Goal: Complete application form: Complete application form

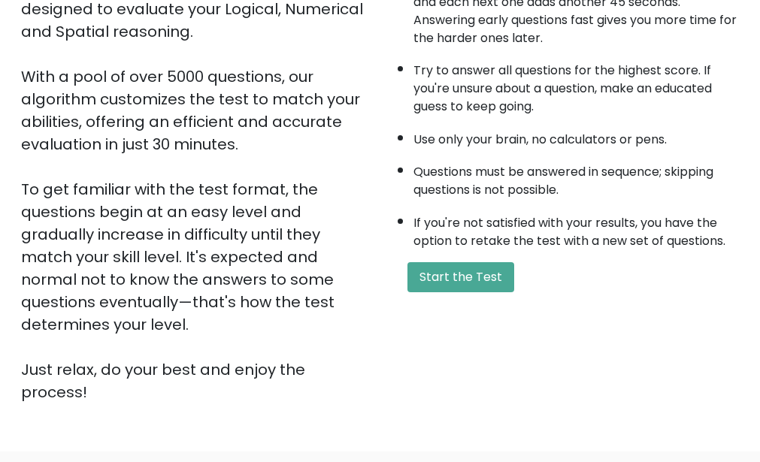
scroll to position [316, 0]
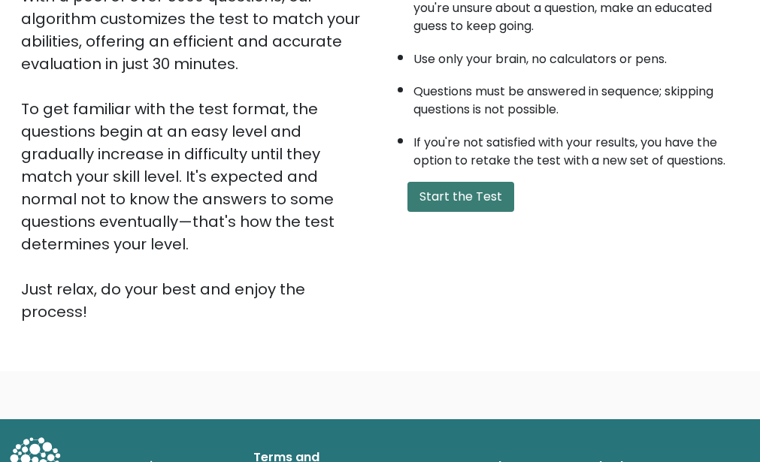
click at [474, 197] on button "Start the Test" at bounding box center [460, 197] width 107 height 30
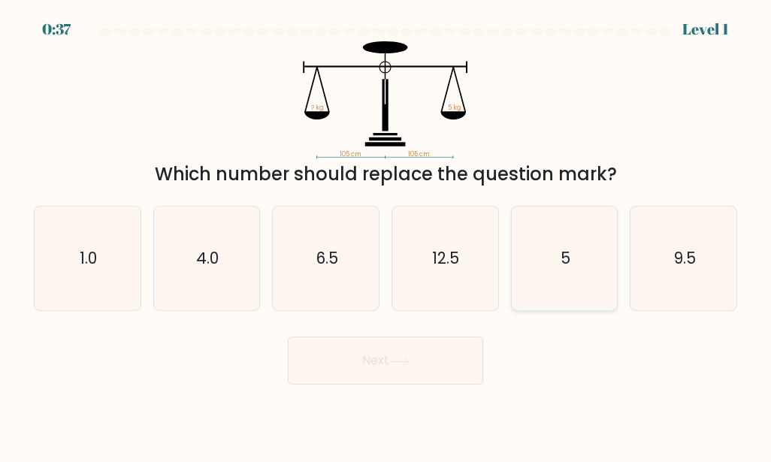
click at [560, 263] on icon "5" at bounding box center [565, 259] width 104 height 104
click at [386, 235] on input "e. 5" at bounding box center [386, 234] width 1 height 4
radio input "true"
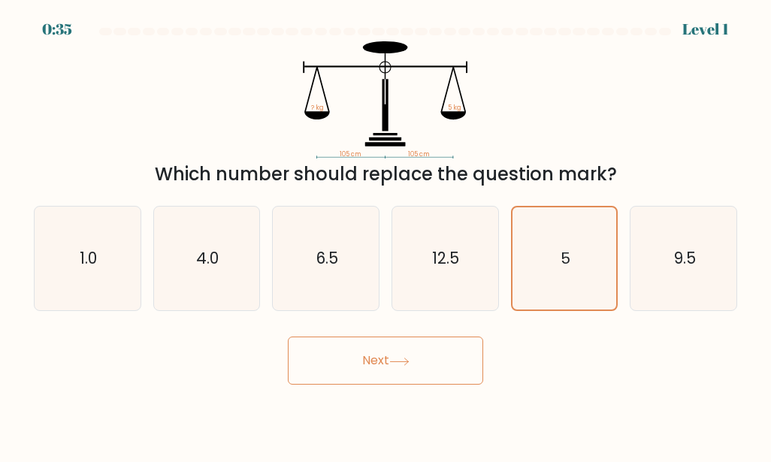
click at [436, 356] on button "Next" at bounding box center [385, 361] width 195 height 48
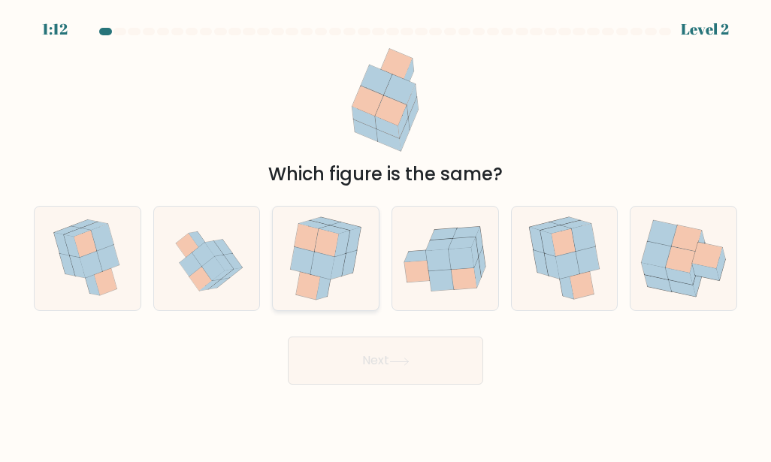
click at [326, 259] on icon at bounding box center [322, 266] width 24 height 28
click at [386, 235] on input "c." at bounding box center [386, 234] width 1 height 4
radio input "true"
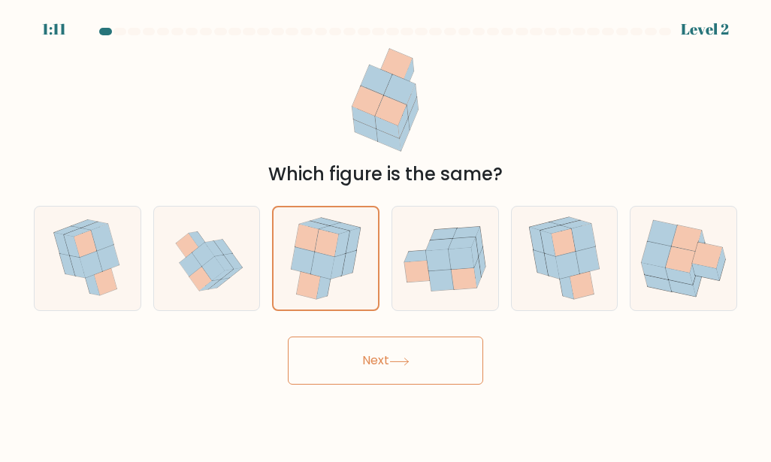
click at [401, 358] on icon at bounding box center [399, 362] width 20 height 8
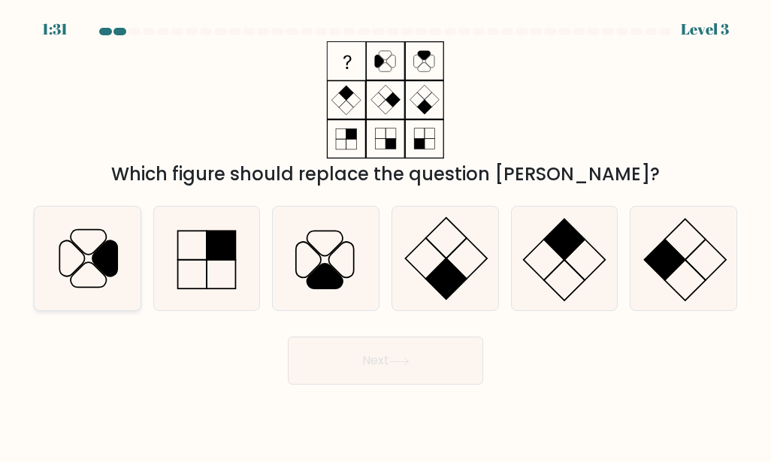
click at [95, 263] on icon at bounding box center [104, 258] width 25 height 35
click at [386, 235] on input "a." at bounding box center [386, 234] width 1 height 4
radio input "true"
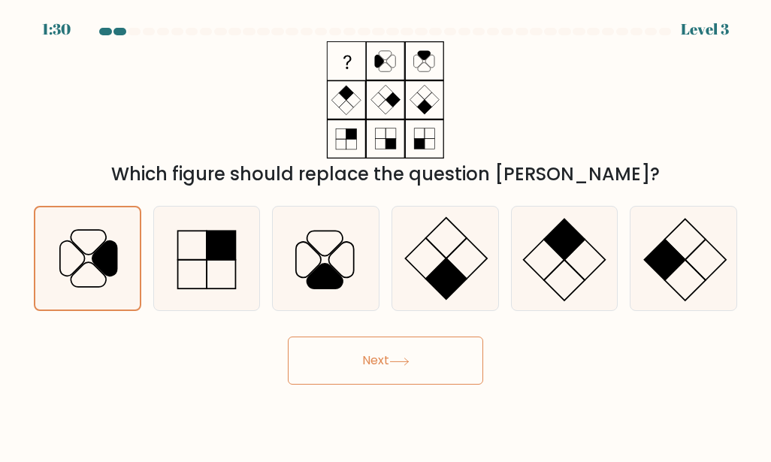
click at [383, 367] on button "Next" at bounding box center [385, 361] width 195 height 48
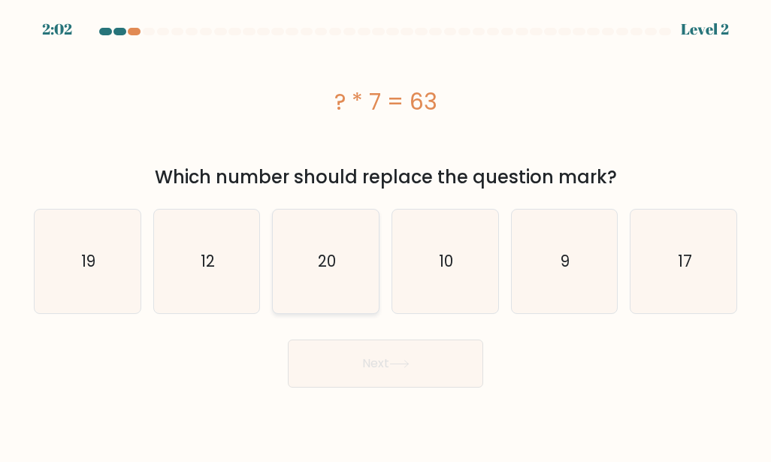
click at [324, 268] on text "20" at bounding box center [327, 261] width 18 height 22
click at [386, 235] on input "c. 20" at bounding box center [386, 234] width 1 height 4
radio input "true"
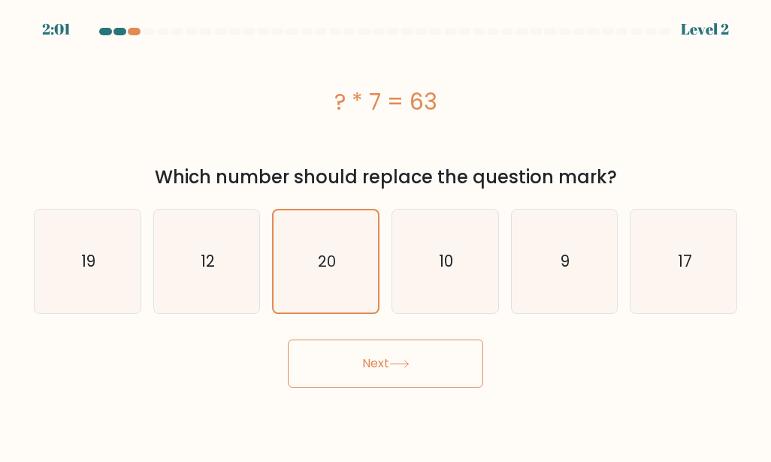
click at [356, 350] on button "Next" at bounding box center [385, 364] width 195 height 48
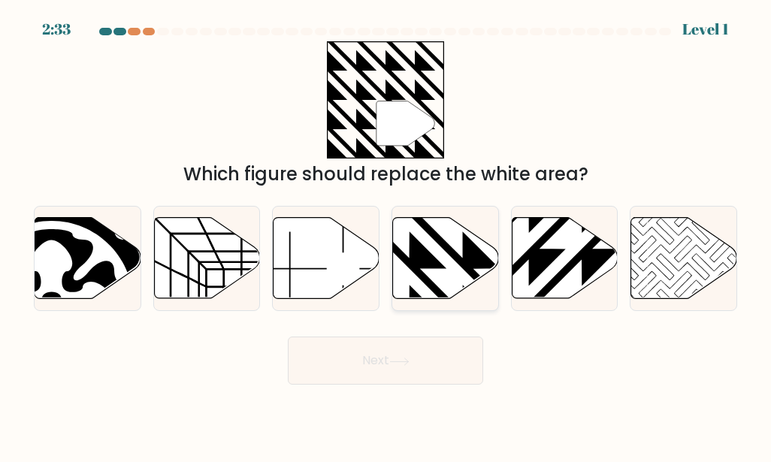
click at [453, 264] on icon at bounding box center [446, 258] width 106 height 81
click at [386, 235] on input "d." at bounding box center [386, 234] width 1 height 4
radio input "true"
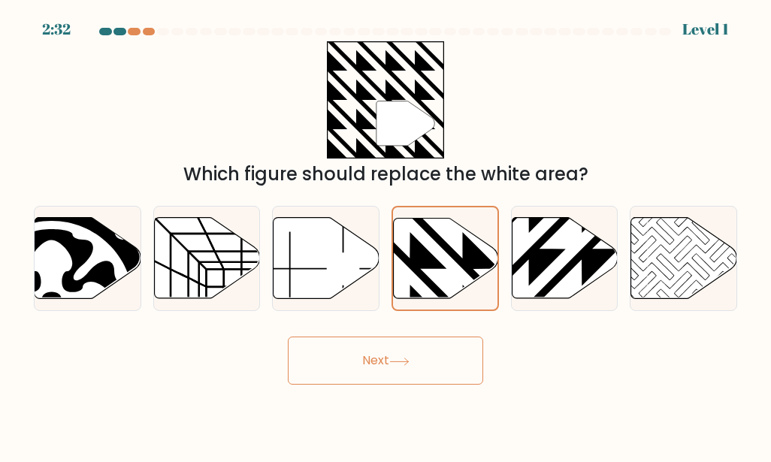
click at [426, 354] on button "Next" at bounding box center [385, 361] width 195 height 48
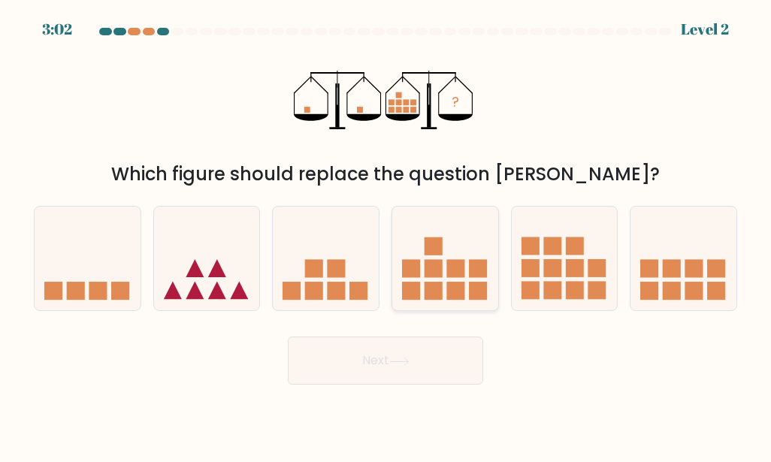
click at [450, 279] on icon at bounding box center [445, 259] width 106 height 88
click at [386, 235] on input "d." at bounding box center [386, 234] width 1 height 4
radio input "true"
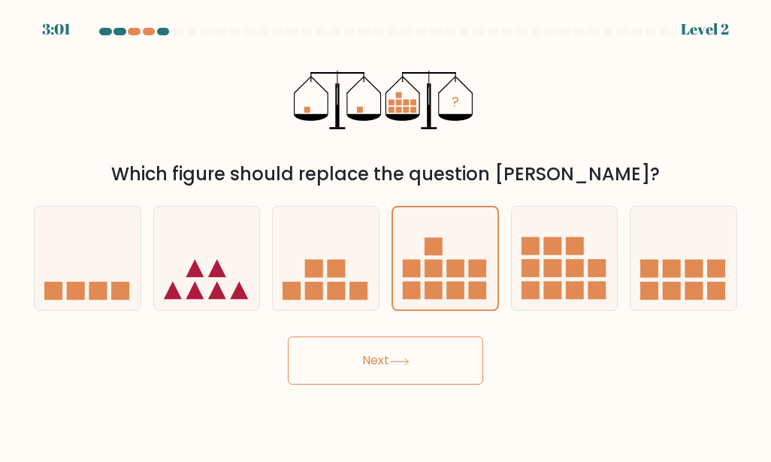
click at [425, 366] on button "Next" at bounding box center [385, 361] width 195 height 48
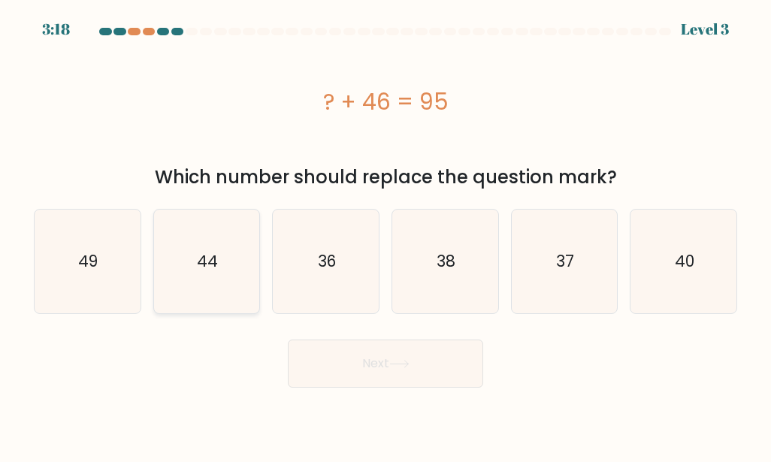
click at [202, 257] on text "44" at bounding box center [207, 261] width 21 height 22
click at [386, 235] on input "b. 44" at bounding box center [386, 234] width 1 height 4
radio input "true"
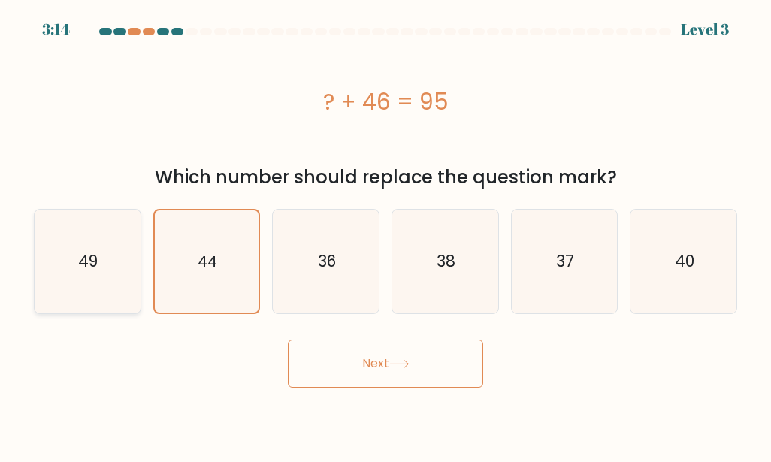
click at [50, 268] on icon "49" at bounding box center [87, 262] width 104 height 104
click at [386, 235] on input "a. 49" at bounding box center [386, 234] width 1 height 4
radio input "true"
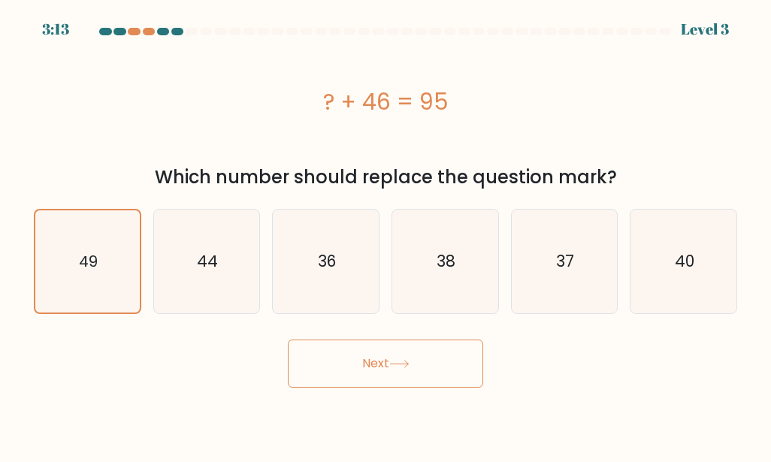
click at [373, 368] on button "Next" at bounding box center [385, 364] width 195 height 48
click at [406, 359] on button "Next" at bounding box center [385, 364] width 195 height 48
click at [355, 353] on button "Next" at bounding box center [385, 364] width 195 height 48
click at [357, 364] on button "Next" at bounding box center [385, 364] width 195 height 48
click at [383, 360] on button "Next" at bounding box center [385, 364] width 195 height 48
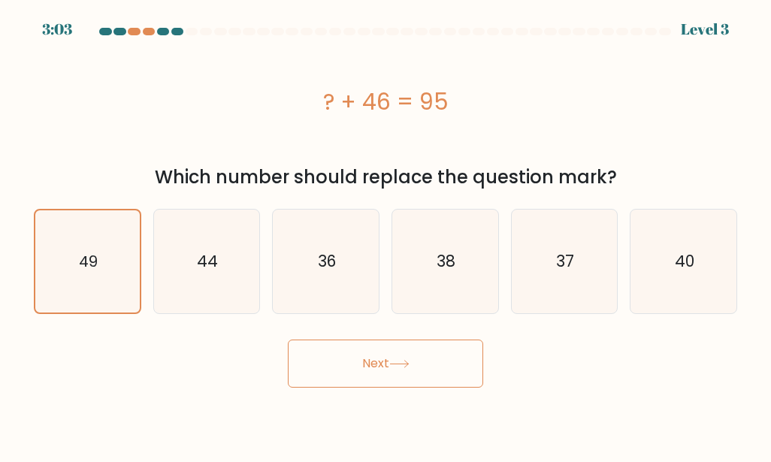
click at [398, 365] on icon at bounding box center [399, 364] width 18 height 7
click at [259, 266] on div "44" at bounding box center [206, 261] width 107 height 105
click at [386, 235] on input "b. 44" at bounding box center [386, 234] width 1 height 4
radio input "true"
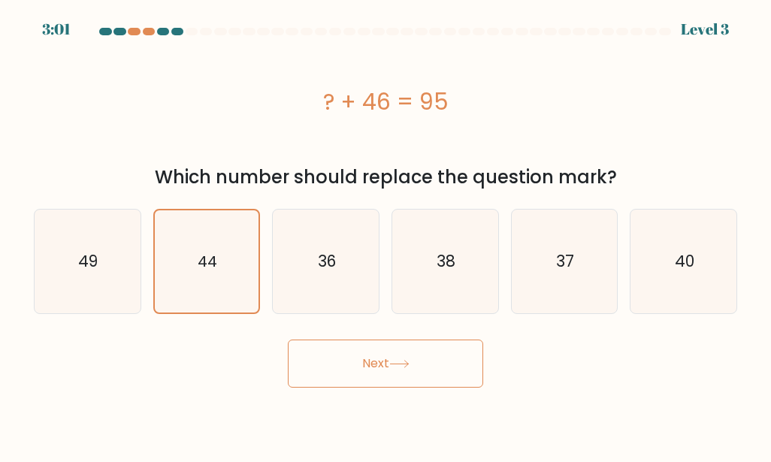
click at [424, 366] on button "Next" at bounding box center [385, 364] width 195 height 48
click at [99, 266] on icon "49" at bounding box center [87, 262] width 104 height 104
click at [386, 235] on input "a. 49" at bounding box center [386, 234] width 1 height 4
radio input "true"
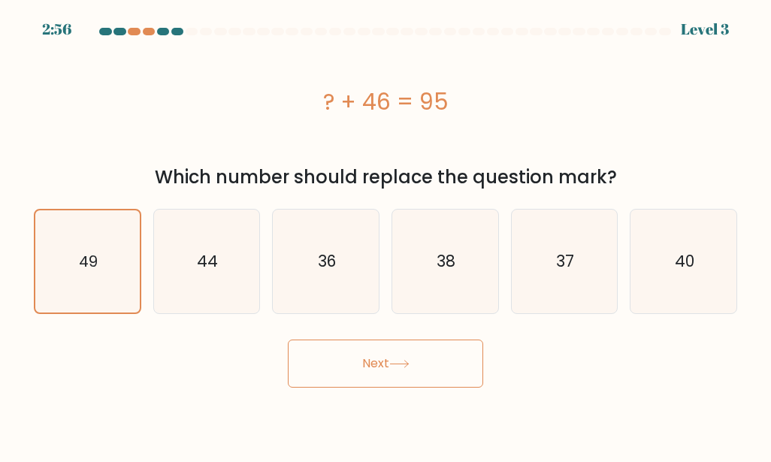
click at [393, 356] on button "Next" at bounding box center [385, 364] width 195 height 48
click at [405, 362] on icon at bounding box center [399, 364] width 20 height 8
click at [407, 360] on icon at bounding box center [399, 364] width 20 height 8
click at [407, 359] on button "Next" at bounding box center [385, 364] width 195 height 48
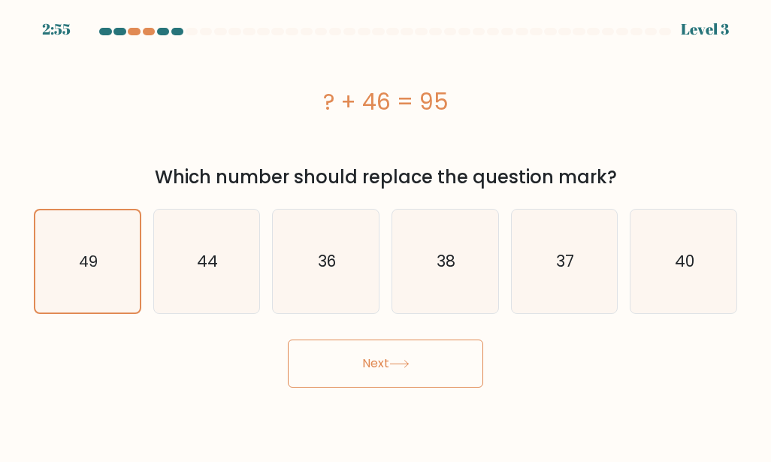
click at [407, 359] on button "Next" at bounding box center [385, 364] width 195 height 48
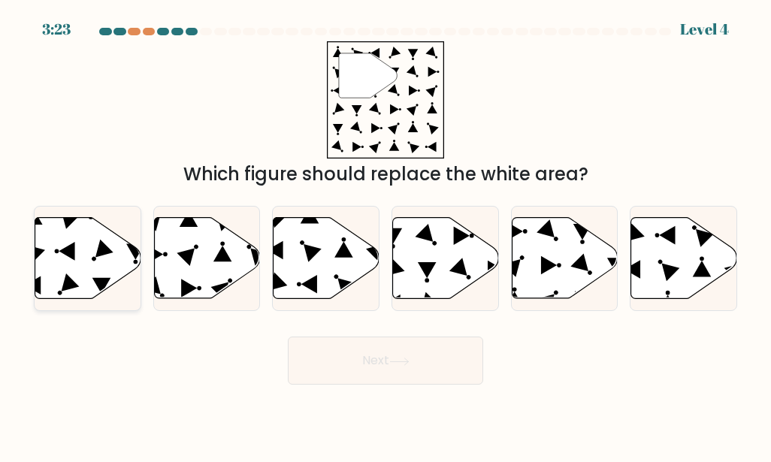
click at [87, 235] on icon at bounding box center [88, 258] width 106 height 81
click at [386, 235] on input "a." at bounding box center [386, 234] width 1 height 4
radio input "true"
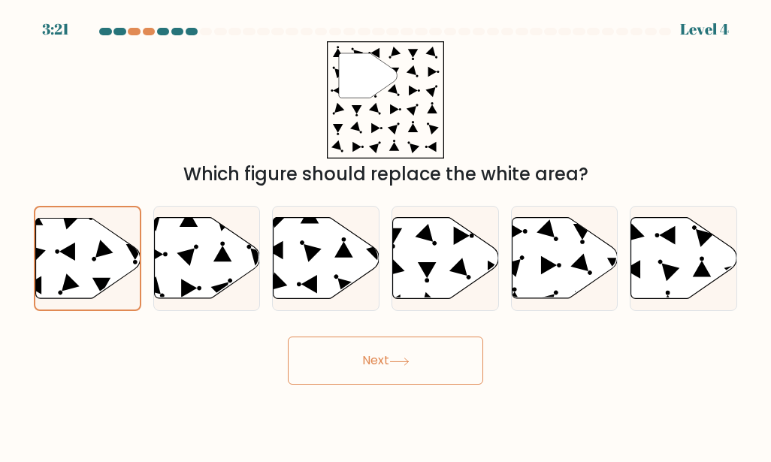
click at [390, 357] on button "Next" at bounding box center [385, 361] width 195 height 48
click at [439, 365] on button "Next" at bounding box center [385, 361] width 195 height 48
click at [357, 359] on button "Next" at bounding box center [385, 361] width 195 height 48
click at [358, 358] on button "Next" at bounding box center [385, 361] width 195 height 48
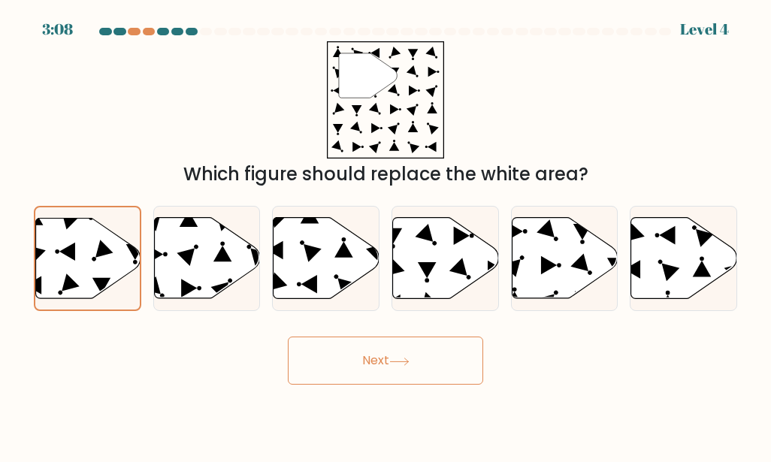
click at [395, 353] on button "Next" at bounding box center [385, 361] width 195 height 48
click at [396, 352] on button "Next" at bounding box center [385, 361] width 195 height 48
click at [396, 351] on button "Next" at bounding box center [385, 361] width 195 height 48
click at [232, 281] on circle at bounding box center [230, 281] width 6 height 6
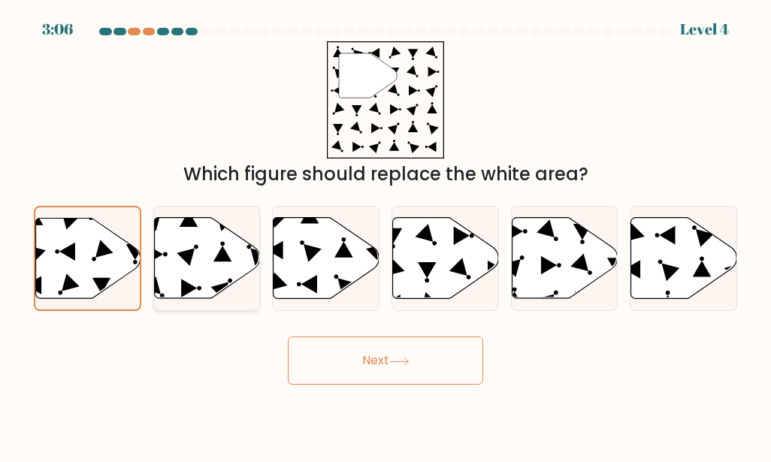
click at [386, 235] on input "b." at bounding box center [386, 234] width 1 height 4
radio input "true"
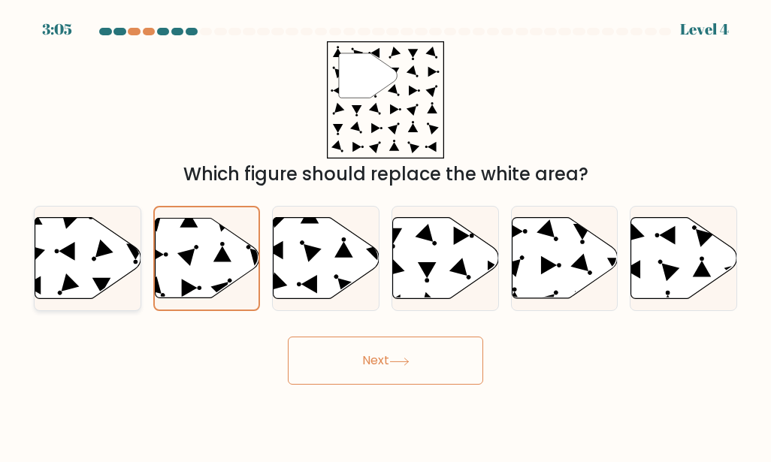
click at [114, 269] on icon at bounding box center [88, 258] width 106 height 81
click at [386, 235] on input "a." at bounding box center [386, 234] width 1 height 4
radio input "true"
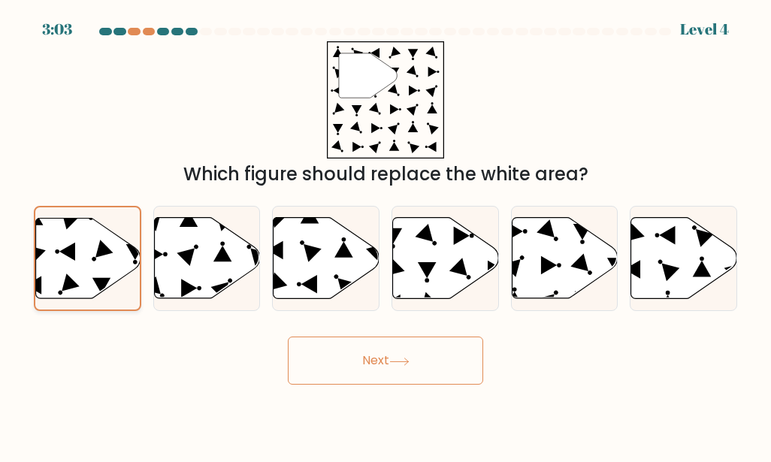
click at [92, 276] on icon at bounding box center [88, 259] width 104 height 80
click at [386, 235] on input "a." at bounding box center [386, 234] width 1 height 4
click at [92, 276] on icon at bounding box center [88, 259] width 104 height 80
click at [386, 235] on input "a." at bounding box center [386, 234] width 1 height 4
click at [377, 362] on button "Next" at bounding box center [385, 361] width 195 height 48
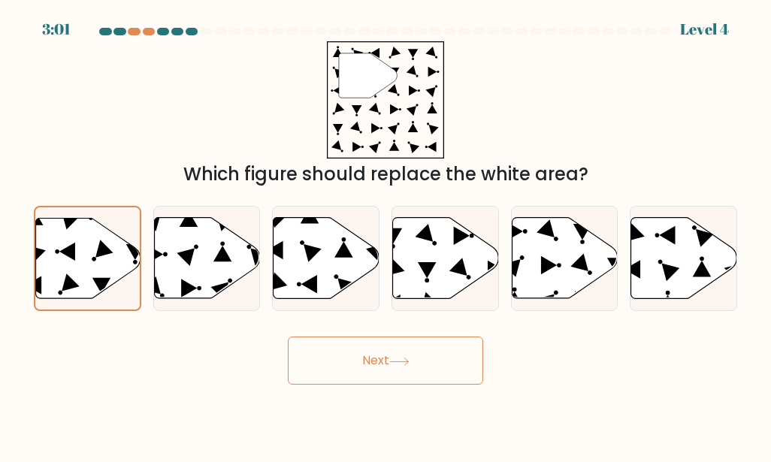
click at [377, 362] on button "Next" at bounding box center [385, 361] width 195 height 48
drag, startPoint x: 377, startPoint y: 362, endPoint x: 414, endPoint y: 361, distance: 37.6
click at [414, 361] on button "Next" at bounding box center [385, 361] width 195 height 48
click at [414, 360] on button "Next" at bounding box center [385, 361] width 195 height 48
click at [387, 359] on button "Next" at bounding box center [385, 361] width 195 height 48
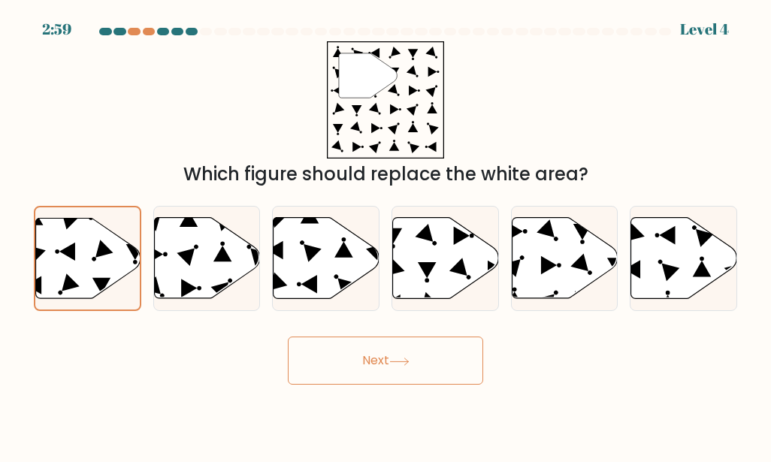
click at [386, 358] on button "Next" at bounding box center [385, 361] width 195 height 48
drag, startPoint x: 386, startPoint y: 358, endPoint x: 379, endPoint y: 354, distance: 7.7
click at [379, 354] on button "Next" at bounding box center [385, 361] width 195 height 48
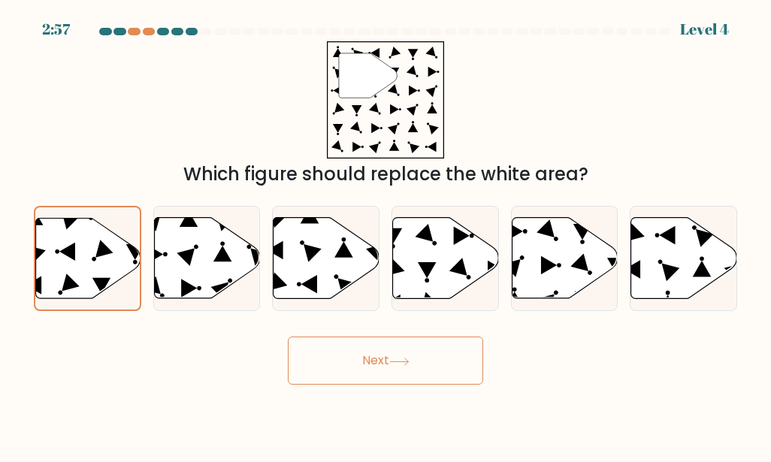
click at [379, 354] on button "Next" at bounding box center [385, 361] width 195 height 48
click at [409, 355] on button "Next" at bounding box center [385, 361] width 195 height 48
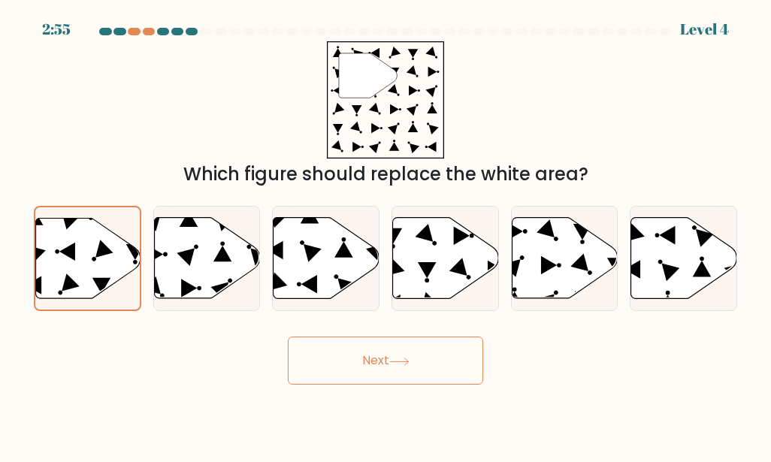
click at [410, 355] on button "Next" at bounding box center [385, 361] width 195 height 48
click at [377, 366] on button "Next" at bounding box center [385, 361] width 195 height 48
click at [431, 355] on button "Next" at bounding box center [385, 361] width 195 height 48
click at [431, 354] on button "Next" at bounding box center [385, 361] width 195 height 48
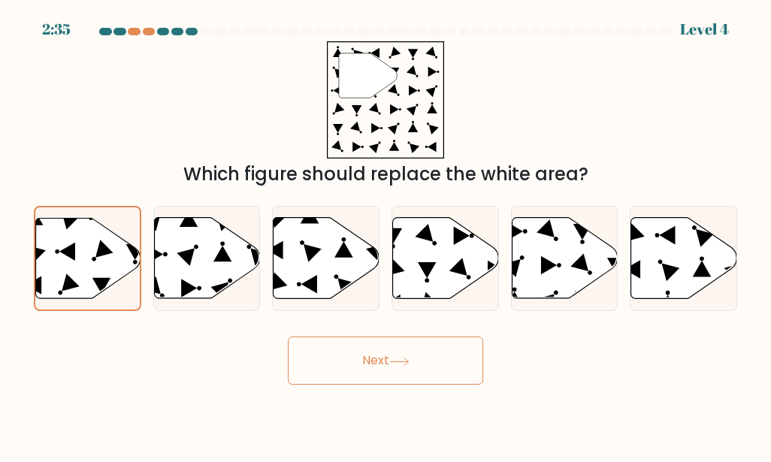
click at [433, 354] on button "Next" at bounding box center [385, 361] width 195 height 48
drag, startPoint x: 433, startPoint y: 354, endPoint x: 404, endPoint y: 359, distance: 29.7
click at [404, 359] on icon at bounding box center [399, 362] width 20 height 8
click at [392, 359] on button "Next" at bounding box center [385, 361] width 195 height 48
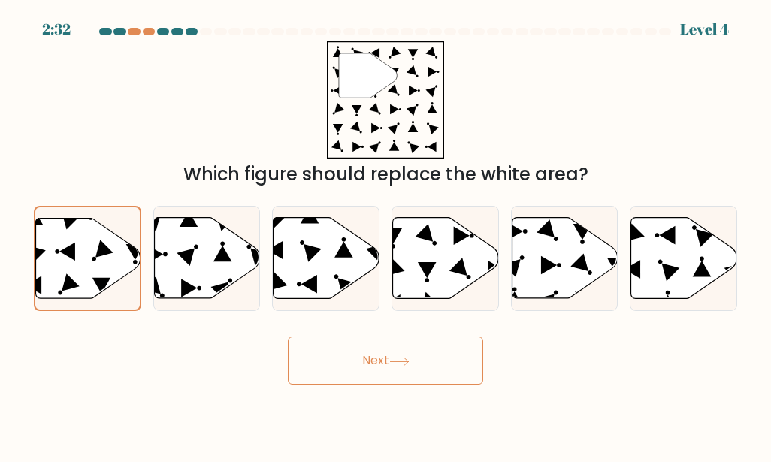
click at [374, 361] on button "Next" at bounding box center [385, 361] width 195 height 48
click at [371, 359] on button "Next" at bounding box center [385, 361] width 195 height 48
click at [379, 358] on button "Next" at bounding box center [385, 361] width 195 height 48
click at [379, 359] on button "Next" at bounding box center [385, 361] width 195 height 48
click at [378, 360] on button "Next" at bounding box center [385, 361] width 195 height 48
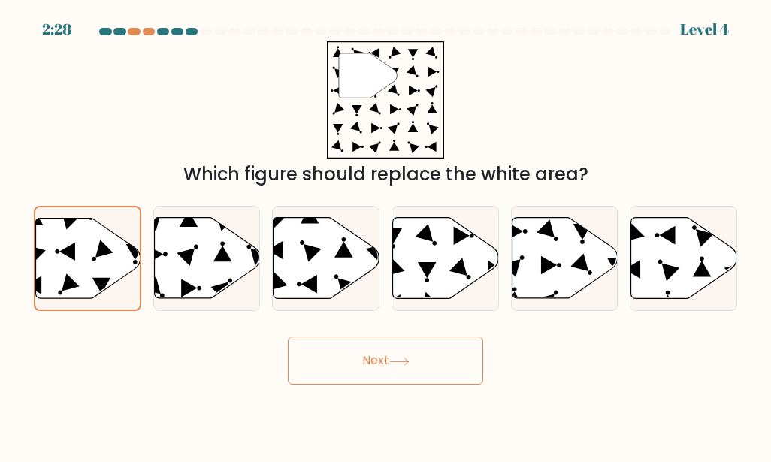
click at [380, 357] on button "Next" at bounding box center [385, 361] width 195 height 48
click at [383, 356] on button "Next" at bounding box center [385, 361] width 195 height 48
click at [383, 358] on button "Next" at bounding box center [385, 361] width 195 height 48
click at [392, 365] on button "Next" at bounding box center [385, 361] width 195 height 48
click at [397, 363] on icon at bounding box center [399, 362] width 20 height 8
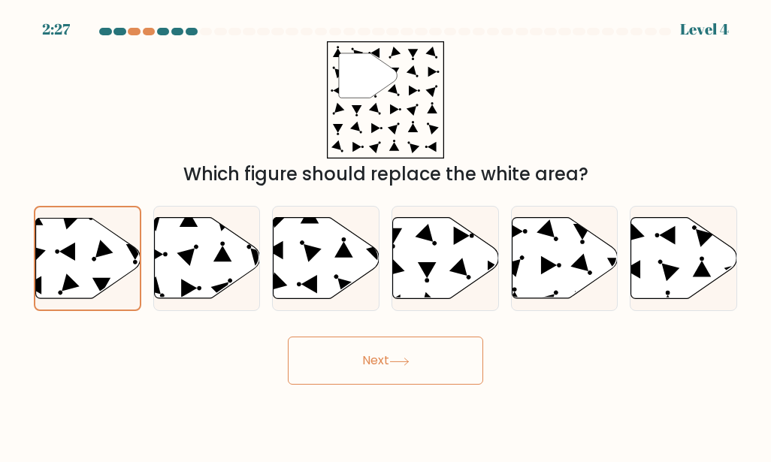
click at [401, 363] on icon at bounding box center [399, 362] width 20 height 8
click at [411, 368] on button "Next" at bounding box center [385, 361] width 195 height 48
click at [419, 364] on button "Next" at bounding box center [385, 361] width 195 height 48
drag, startPoint x: 499, startPoint y: 358, endPoint x: 472, endPoint y: 350, distance: 28.3
click at [490, 357] on div "Next" at bounding box center [386, 357] width 722 height 56
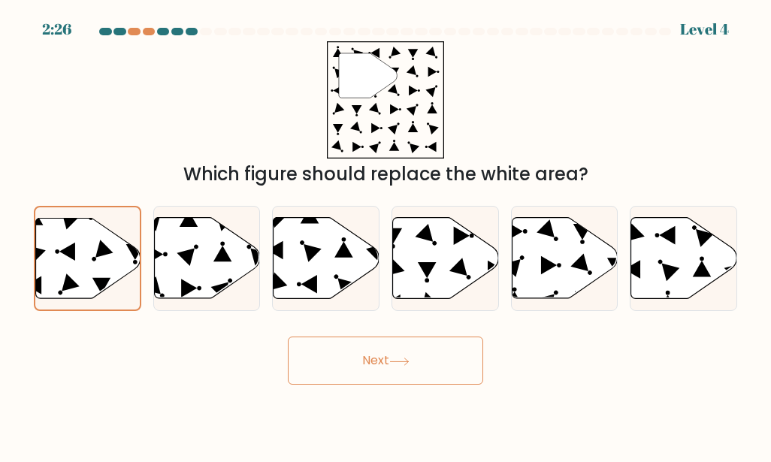
click at [428, 360] on button "Next" at bounding box center [385, 361] width 195 height 48
click at [435, 359] on button "Next" at bounding box center [385, 361] width 195 height 48
click at [207, 267] on icon at bounding box center [207, 258] width 106 height 81
click at [386, 235] on input "b." at bounding box center [386, 234] width 1 height 4
radio input "true"
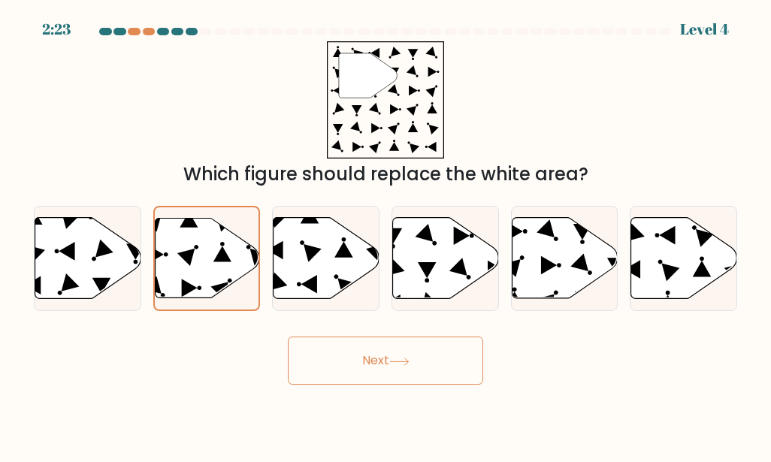
click at [397, 356] on button "Next" at bounding box center [385, 361] width 195 height 48
click at [373, 348] on button "Next" at bounding box center [385, 361] width 195 height 48
click at [92, 275] on icon at bounding box center [88, 258] width 106 height 81
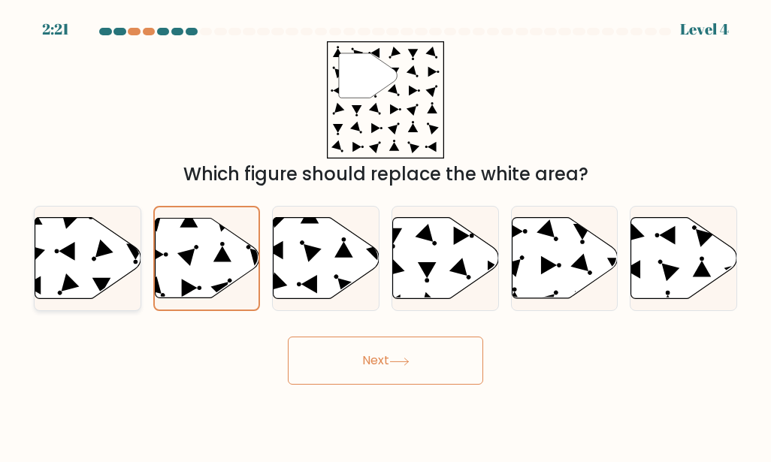
click at [386, 235] on input "a." at bounding box center [386, 234] width 1 height 4
radio input "true"
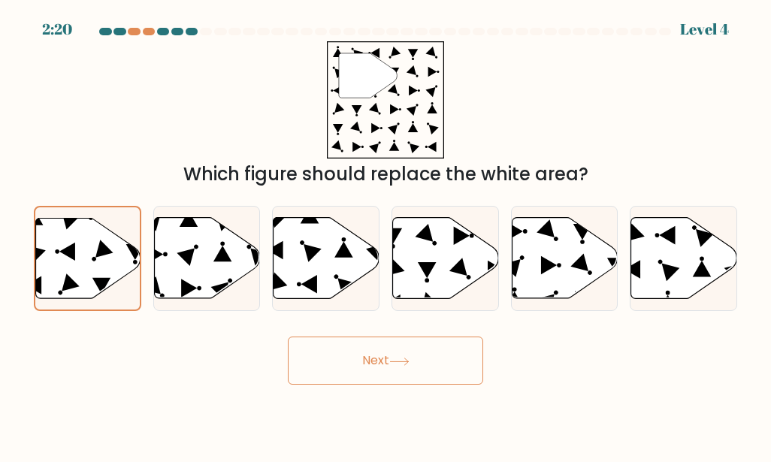
click at [360, 349] on button "Next" at bounding box center [385, 361] width 195 height 48
click at [362, 350] on button "Next" at bounding box center [385, 361] width 195 height 48
click at [364, 350] on button "Next" at bounding box center [385, 361] width 195 height 48
click at [367, 353] on button "Next" at bounding box center [385, 361] width 195 height 48
click at [368, 353] on button "Next" at bounding box center [385, 361] width 195 height 48
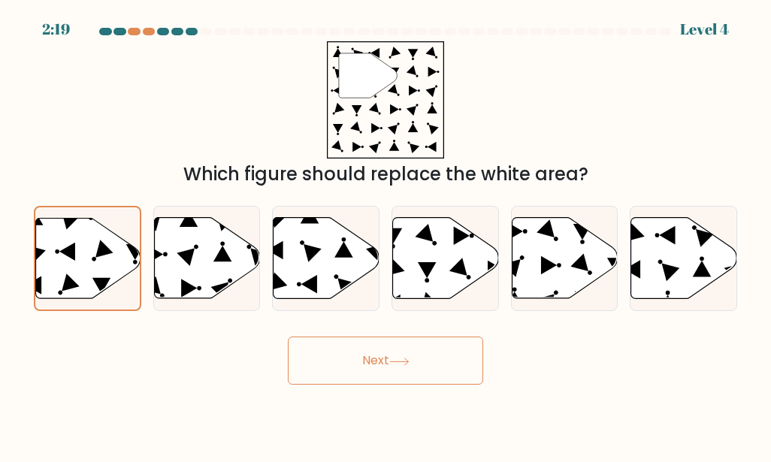
click at [371, 353] on button "Next" at bounding box center [385, 361] width 195 height 48
click at [372, 353] on button "Next" at bounding box center [385, 361] width 195 height 48
click at [377, 350] on button "Next" at bounding box center [385, 361] width 195 height 48
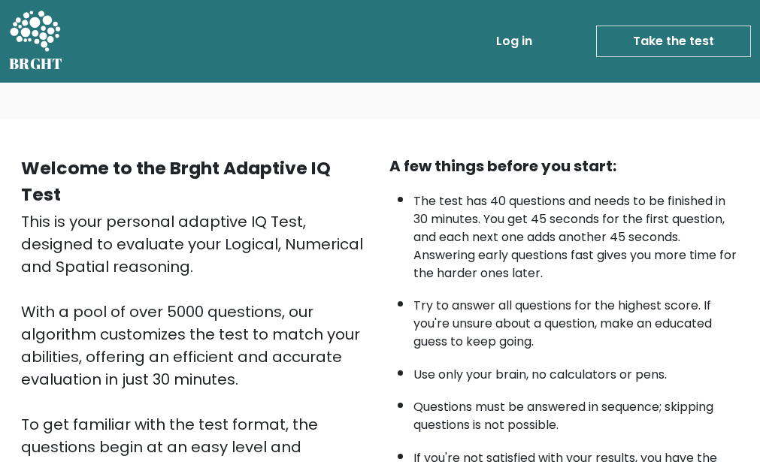
scroll to position [226, 0]
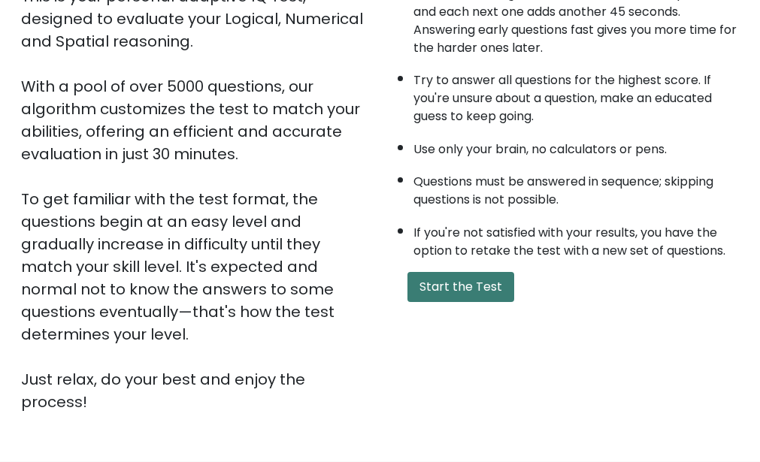
click at [478, 290] on button "Start the Test" at bounding box center [460, 287] width 107 height 30
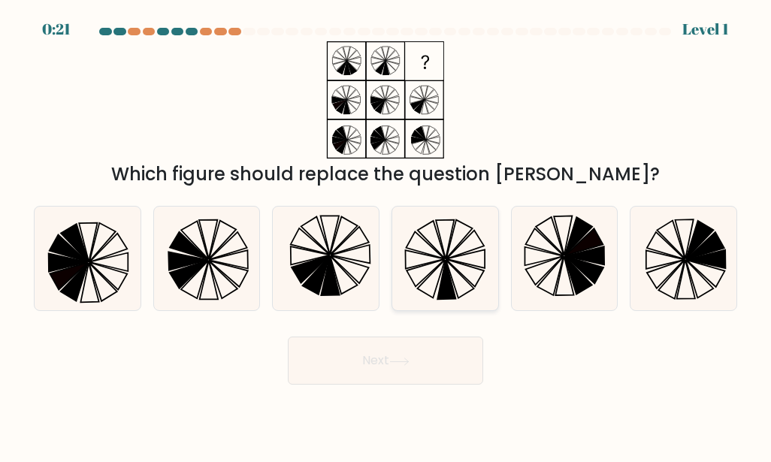
click at [447, 253] on icon at bounding box center [445, 239] width 18 height 39
click at [386, 235] on input "d." at bounding box center [386, 234] width 1 height 4
radio input "true"
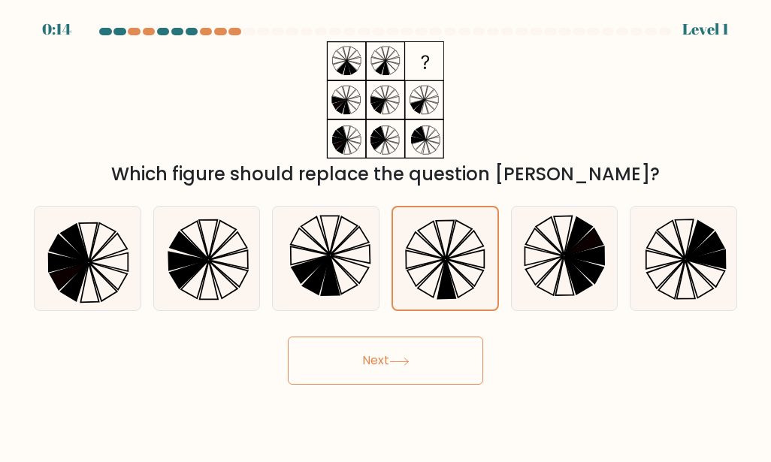
click at [439, 354] on button "Next" at bounding box center [385, 361] width 195 height 48
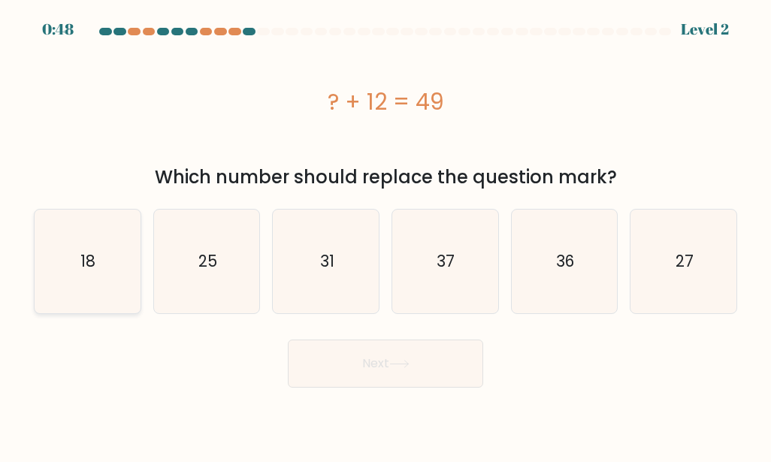
click at [83, 273] on icon "18" at bounding box center [87, 262] width 104 height 104
click at [386, 235] on input "a. 18" at bounding box center [386, 234] width 1 height 4
radio input "true"
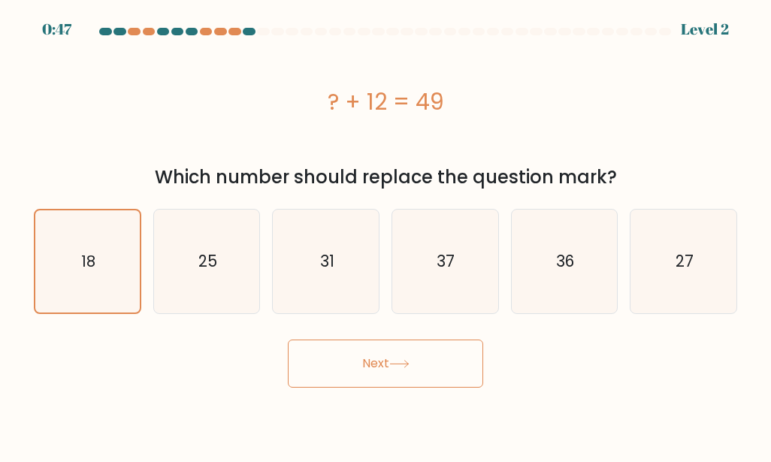
click at [339, 344] on button "Next" at bounding box center [385, 364] width 195 height 48
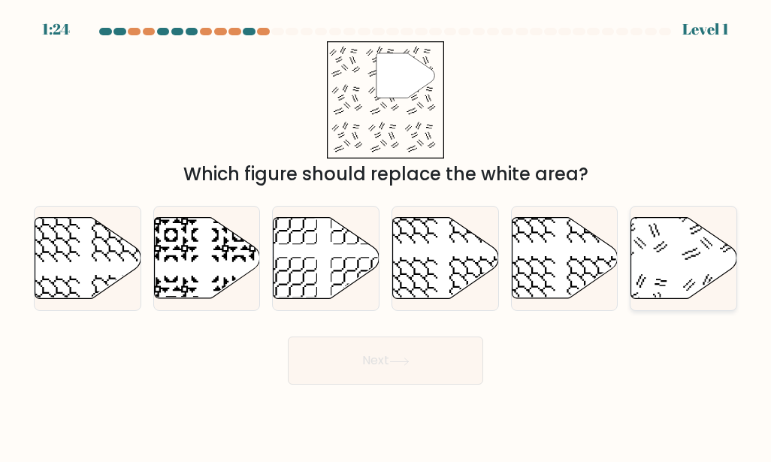
click at [659, 259] on icon at bounding box center [684, 258] width 106 height 81
click at [386, 235] on input "f." at bounding box center [386, 234] width 1 height 4
radio input "true"
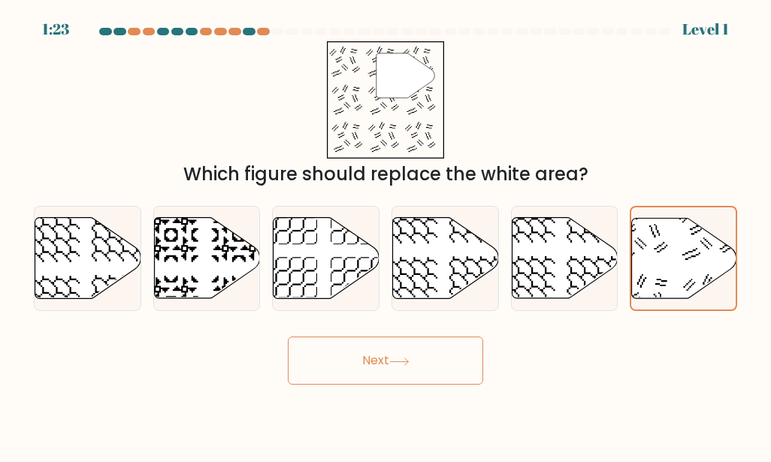
click at [395, 356] on button "Next" at bounding box center [385, 361] width 195 height 48
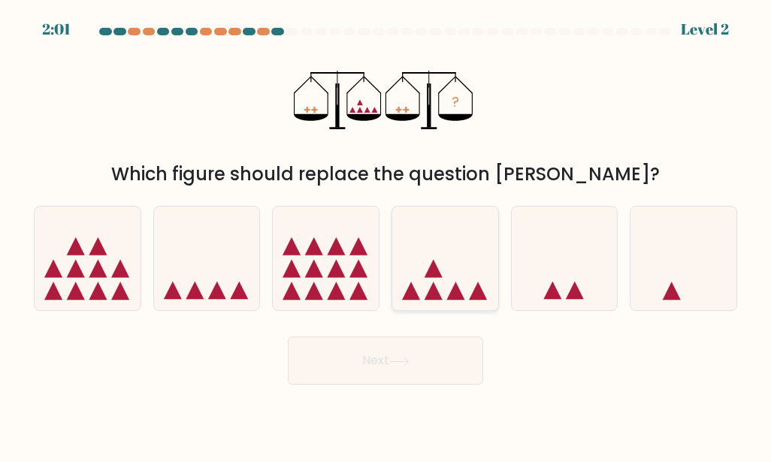
click at [462, 271] on icon at bounding box center [445, 259] width 106 height 88
click at [386, 235] on input "d." at bounding box center [386, 234] width 1 height 4
radio input "true"
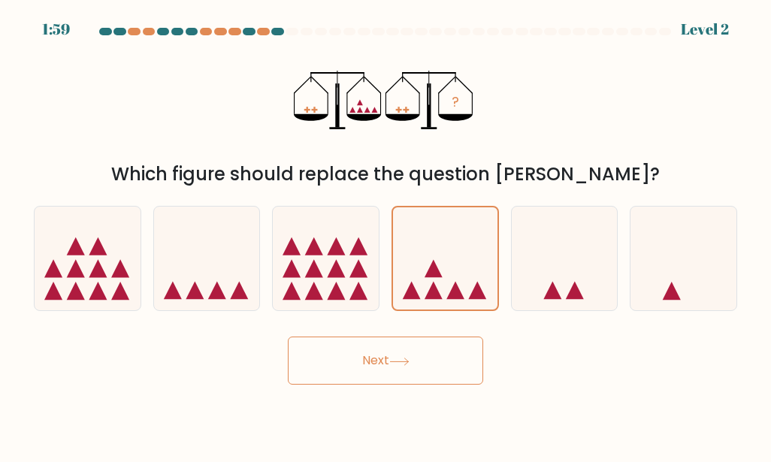
click at [429, 358] on button "Next" at bounding box center [385, 361] width 195 height 48
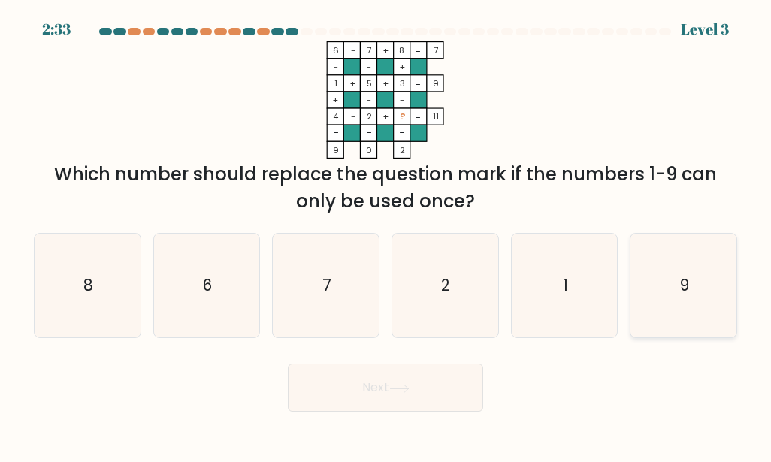
click at [691, 282] on icon "9" at bounding box center [684, 286] width 104 height 104
click at [386, 235] on input "f. 9" at bounding box center [386, 234] width 1 height 4
radio input "true"
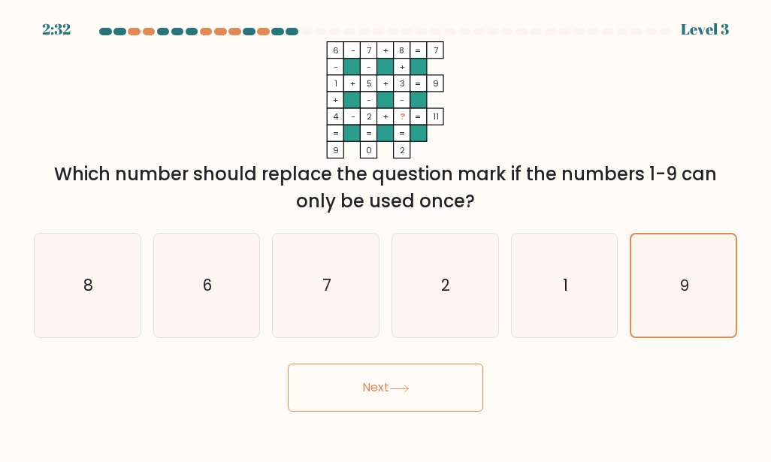
click at [416, 391] on button "Next" at bounding box center [385, 388] width 195 height 48
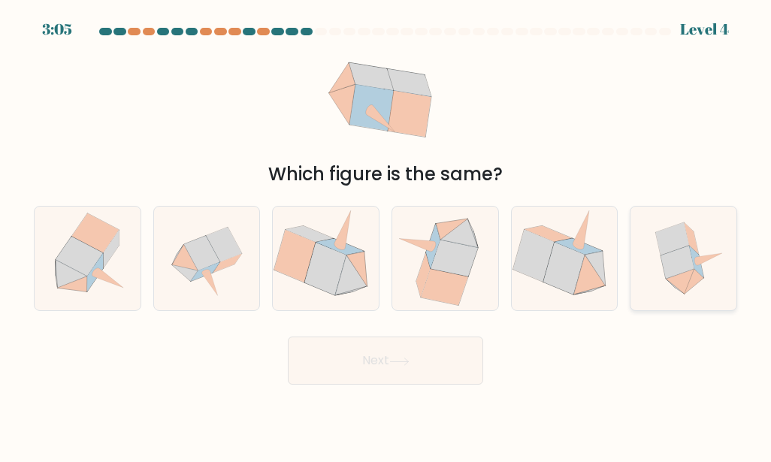
click at [712, 256] on icon at bounding box center [710, 259] width 26 height 12
click at [386, 235] on input "f." at bounding box center [386, 234] width 1 height 4
radio input "true"
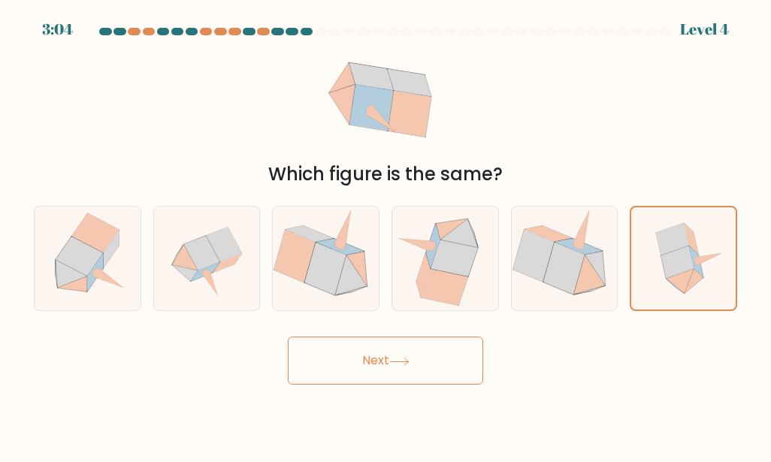
click at [431, 362] on button "Next" at bounding box center [385, 361] width 195 height 48
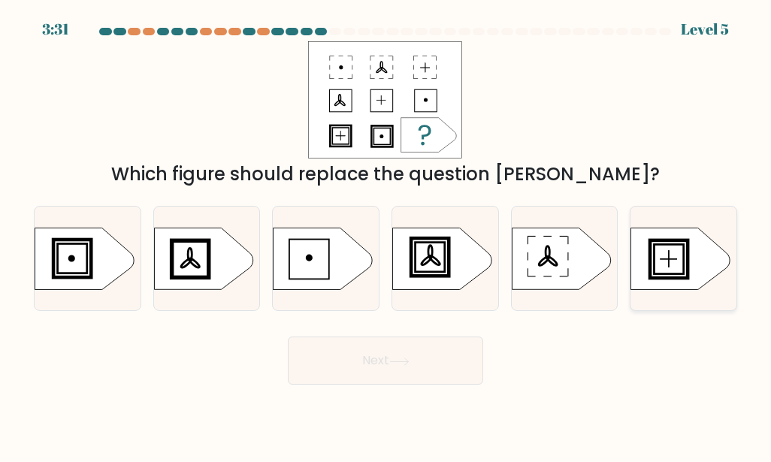
click at [658, 260] on icon at bounding box center [680, 259] width 99 height 62
click at [386, 235] on input "f." at bounding box center [386, 234] width 1 height 4
radio input "true"
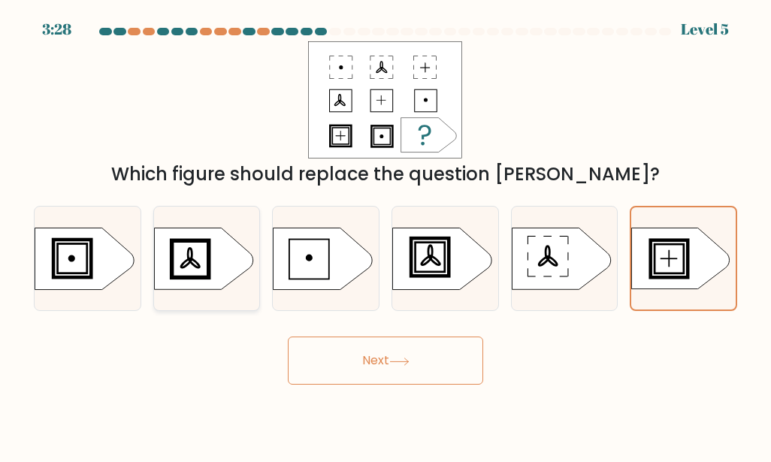
click at [207, 264] on rect at bounding box center [189, 259] width 37 height 37
click at [386, 235] on input "b." at bounding box center [386, 234] width 1 height 4
radio input "true"
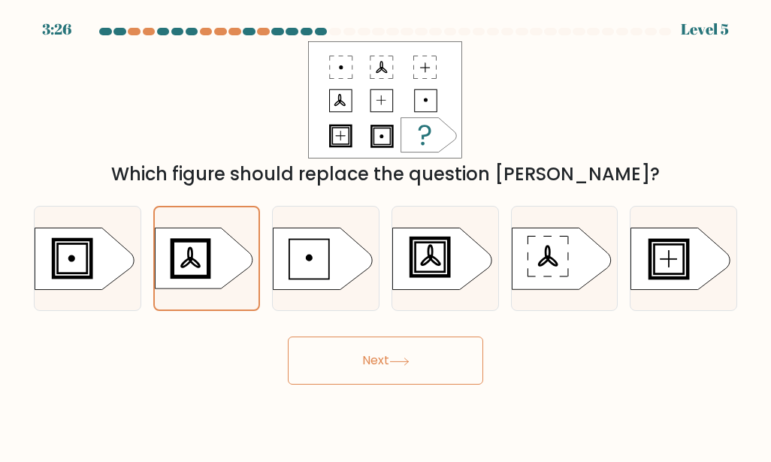
click at [390, 350] on button "Next" at bounding box center [385, 361] width 195 height 48
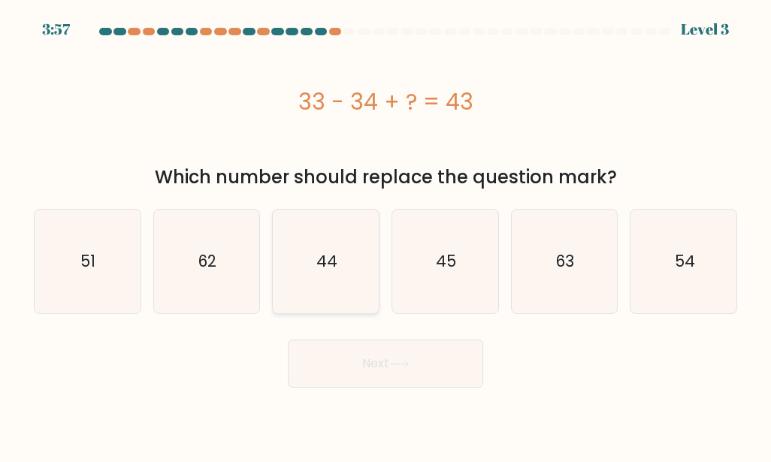
click at [336, 277] on icon "44" at bounding box center [326, 262] width 104 height 104
click at [386, 235] on input "c. 44" at bounding box center [386, 234] width 1 height 4
radio input "true"
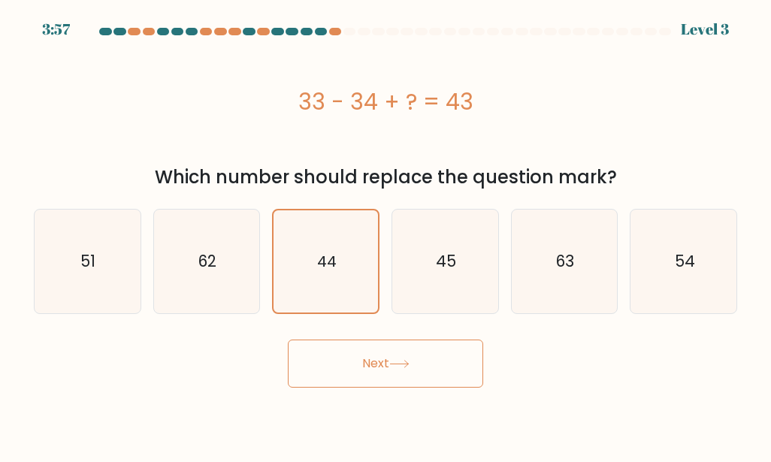
click at [377, 359] on button "Next" at bounding box center [385, 364] width 195 height 48
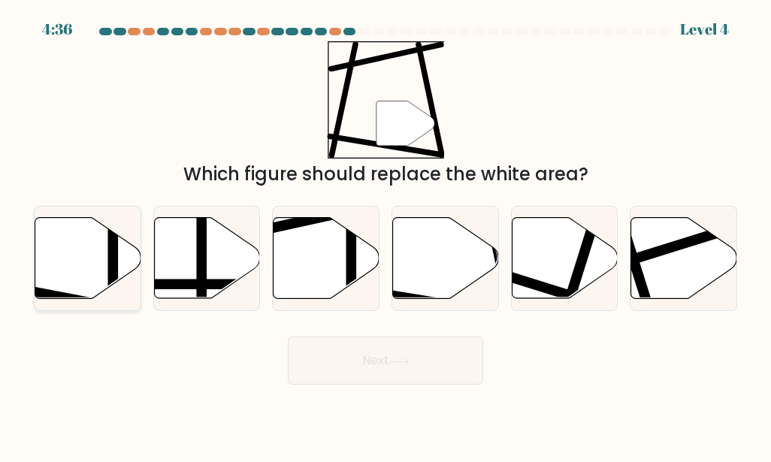
click at [74, 270] on icon at bounding box center [88, 258] width 106 height 81
click at [386, 235] on input "a." at bounding box center [386, 234] width 1 height 4
radio input "true"
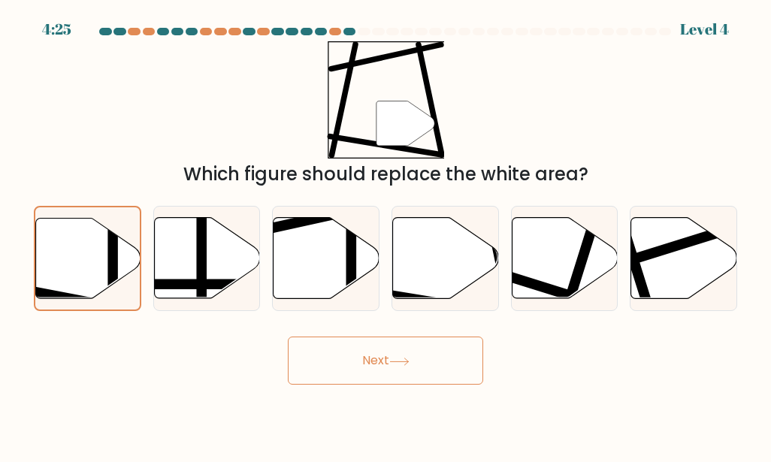
click at [428, 356] on button "Next" at bounding box center [385, 361] width 195 height 48
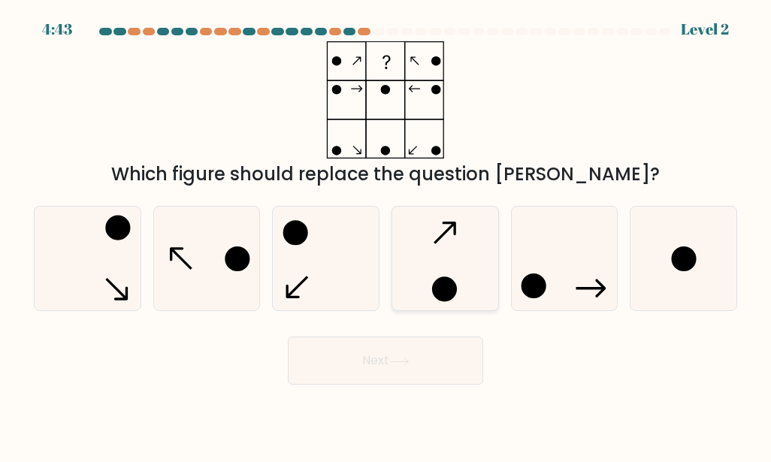
click at [420, 253] on icon at bounding box center [445, 259] width 104 height 104
click at [386, 235] on input "d." at bounding box center [386, 234] width 1 height 4
radio input "true"
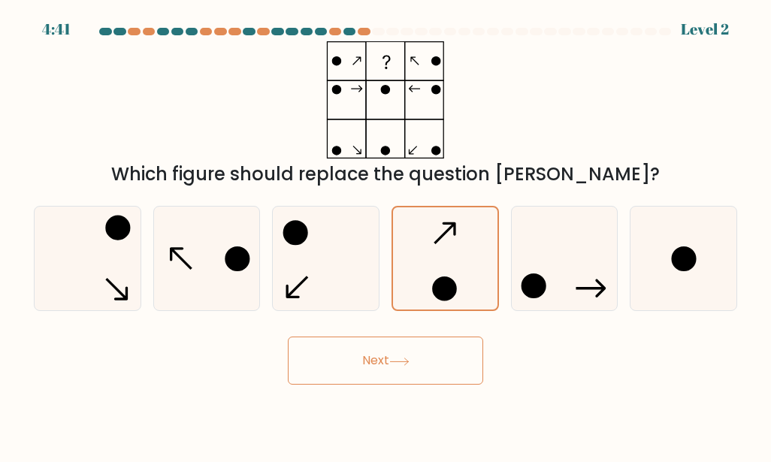
click at [371, 361] on button "Next" at bounding box center [385, 361] width 195 height 48
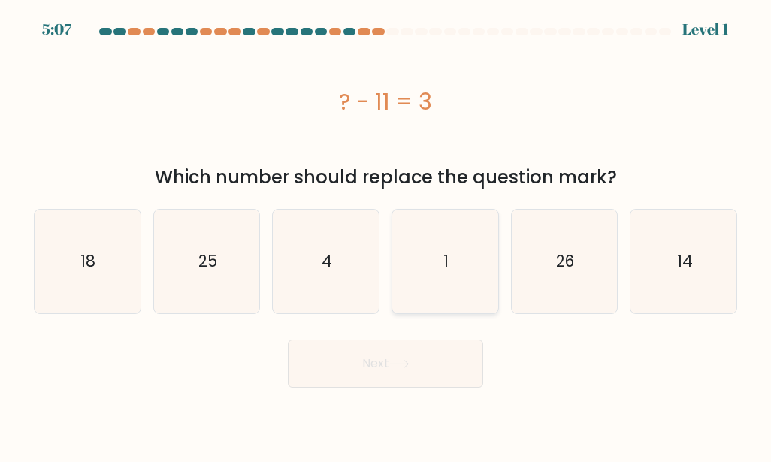
click at [453, 265] on icon "1" at bounding box center [445, 262] width 104 height 104
click at [386, 235] on input "d. 1" at bounding box center [386, 234] width 1 height 4
radio input "true"
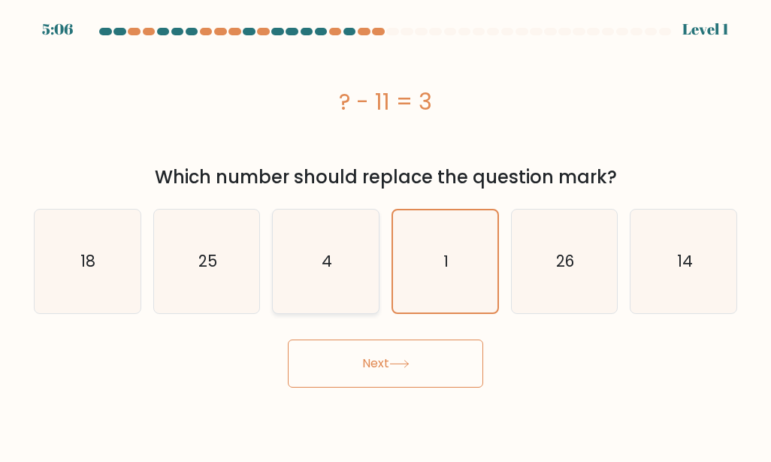
click at [324, 273] on icon "4" at bounding box center [326, 262] width 104 height 104
click at [386, 235] on input "c. 4" at bounding box center [386, 234] width 1 height 4
radio input "true"
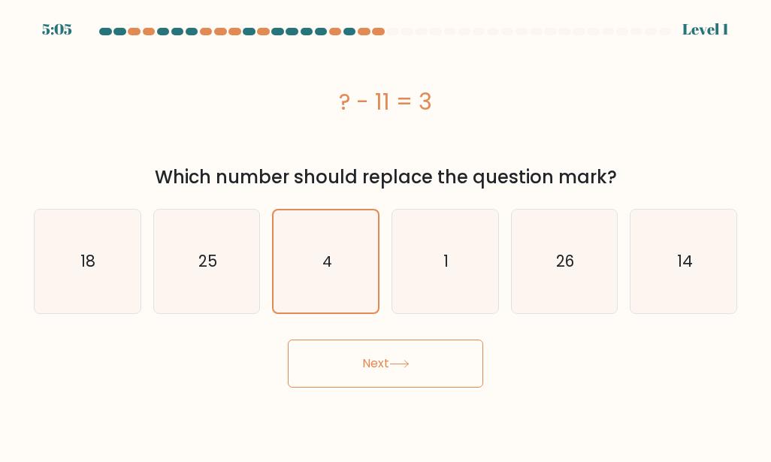
click at [371, 362] on button "Next" at bounding box center [385, 364] width 195 height 48
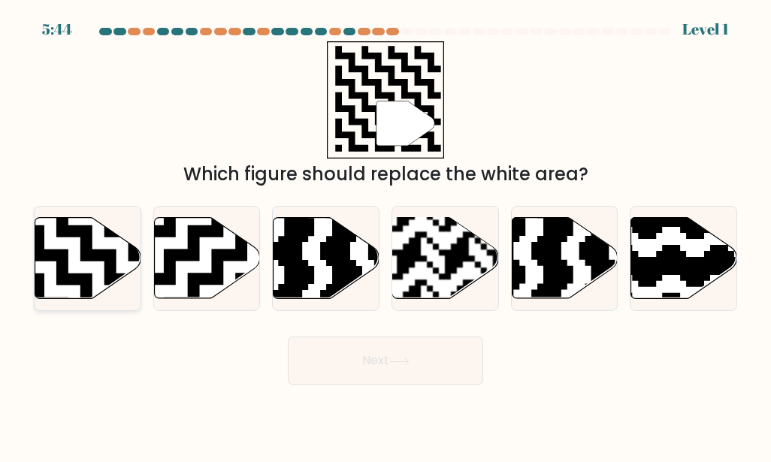
click at [68, 255] on icon at bounding box center [88, 258] width 106 height 81
click at [386, 235] on input "a." at bounding box center [386, 234] width 1 height 4
radio input "true"
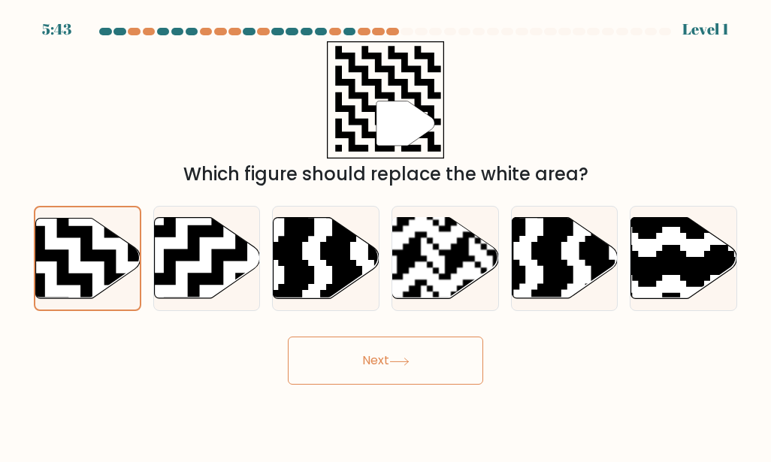
click at [400, 362] on icon at bounding box center [399, 362] width 20 height 8
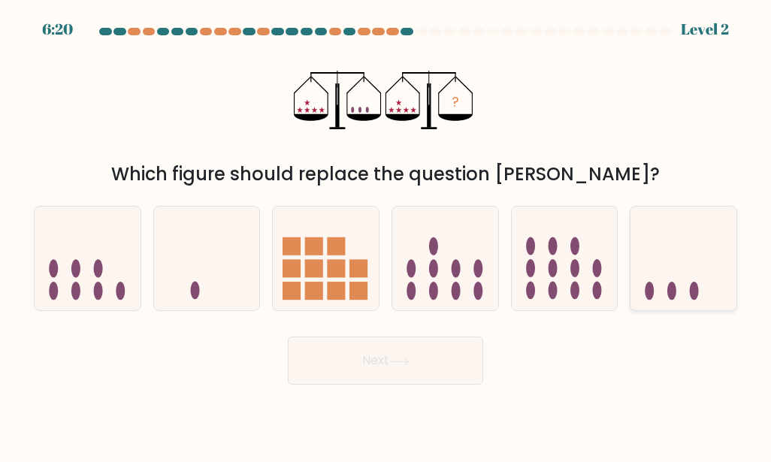
click at [690, 274] on icon at bounding box center [684, 259] width 106 height 88
click at [386, 235] on input "f." at bounding box center [386, 234] width 1 height 4
radio input "true"
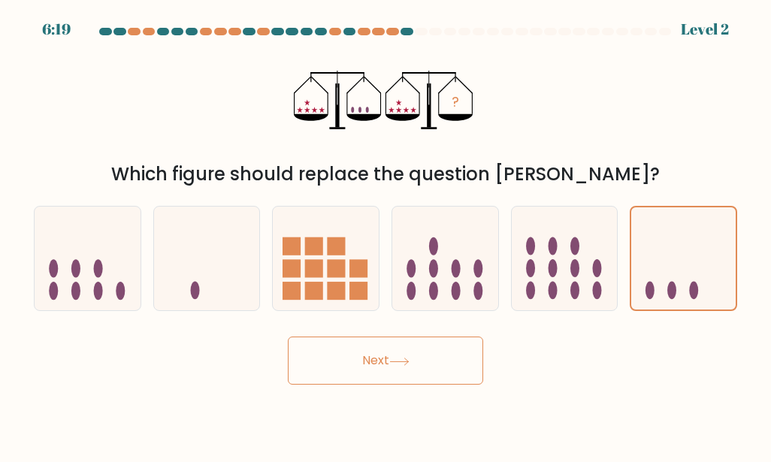
click at [413, 356] on button "Next" at bounding box center [385, 361] width 195 height 48
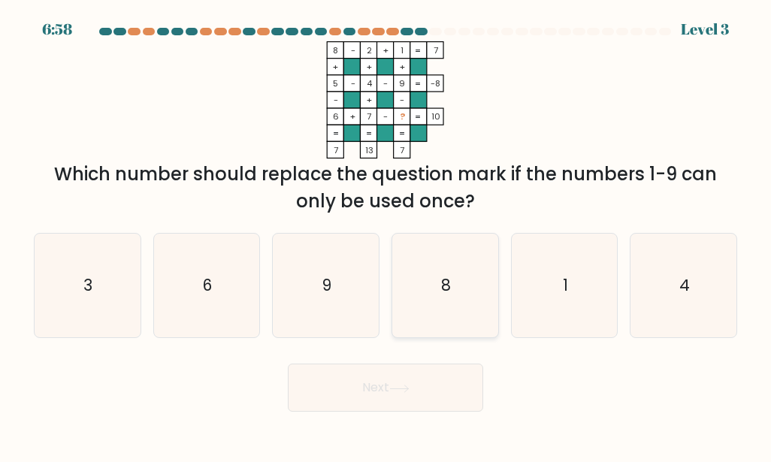
click at [448, 302] on icon "8" at bounding box center [445, 286] width 104 height 104
click at [386, 235] on input "d. 8" at bounding box center [386, 234] width 1 height 4
radio input "true"
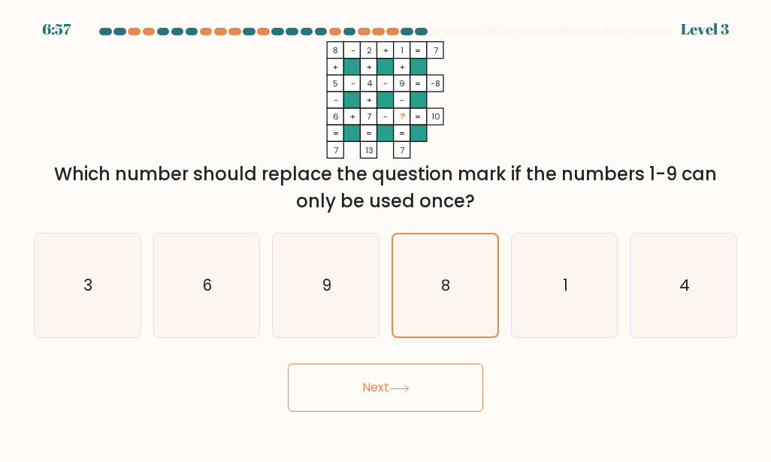
click at [406, 393] on button "Next" at bounding box center [385, 388] width 195 height 48
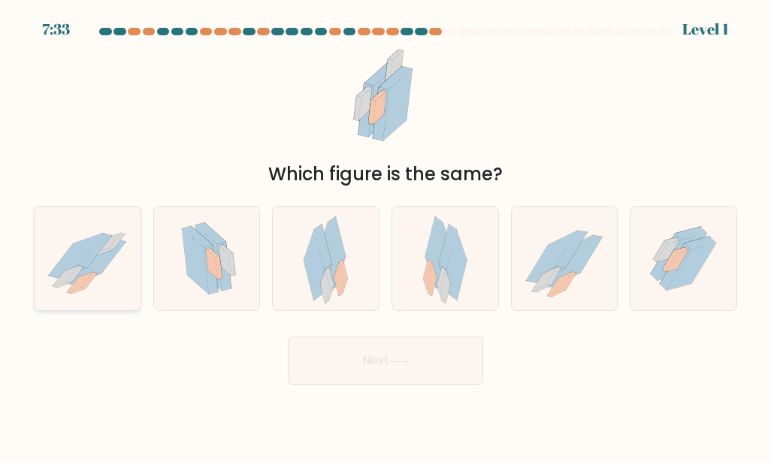
click at [80, 264] on icon at bounding box center [90, 260] width 54 height 42
click at [386, 235] on input "a." at bounding box center [386, 234] width 1 height 4
radio input "true"
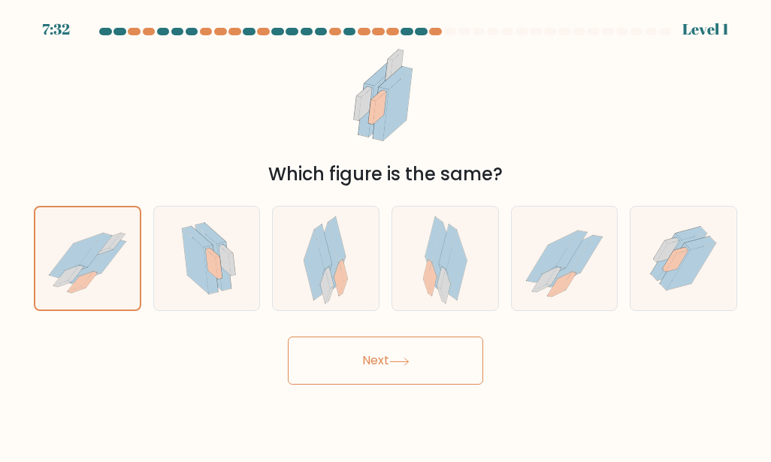
click at [385, 353] on button "Next" at bounding box center [385, 361] width 195 height 48
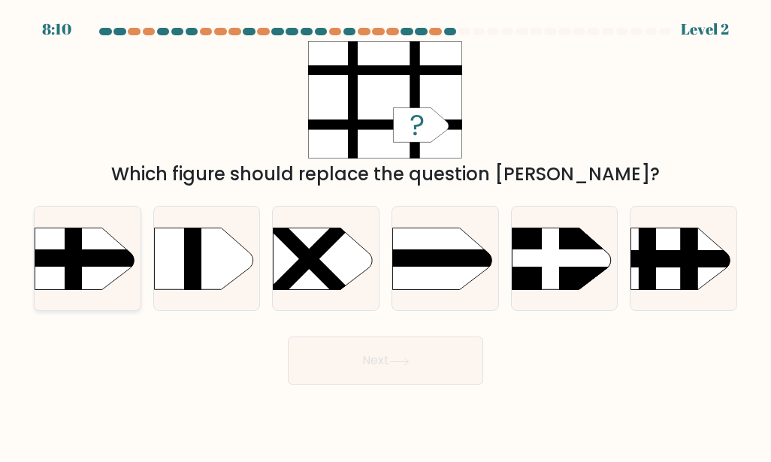
click at [102, 267] on rect at bounding box center [20, 214] width 275 height 210
click at [386, 235] on input "a." at bounding box center [386, 234] width 1 height 4
radio input "true"
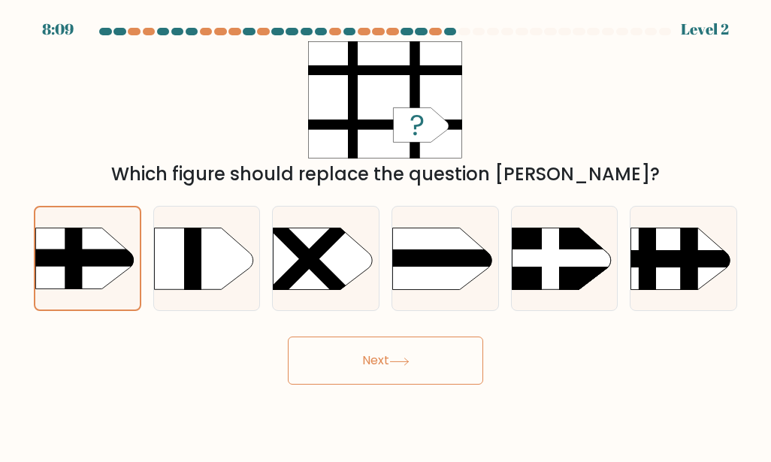
click at [371, 348] on button "Next" at bounding box center [385, 361] width 195 height 48
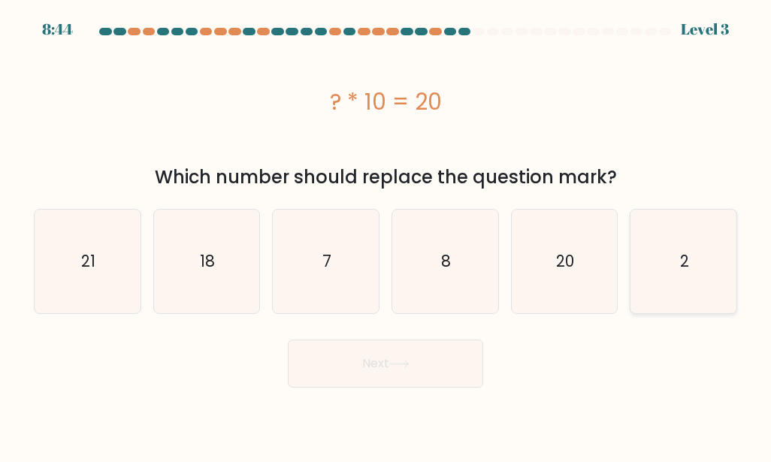
click at [670, 278] on icon "2" at bounding box center [684, 262] width 104 height 104
click at [386, 235] on input "f. 2" at bounding box center [386, 234] width 1 height 4
radio input "true"
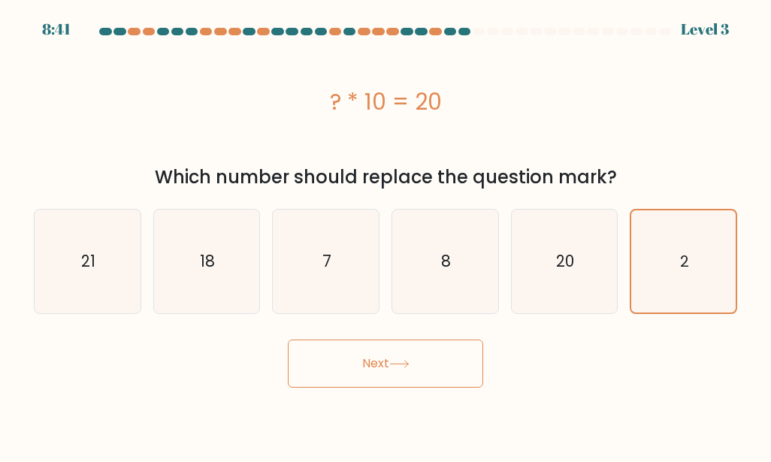
click at [406, 362] on icon at bounding box center [399, 364] width 20 height 8
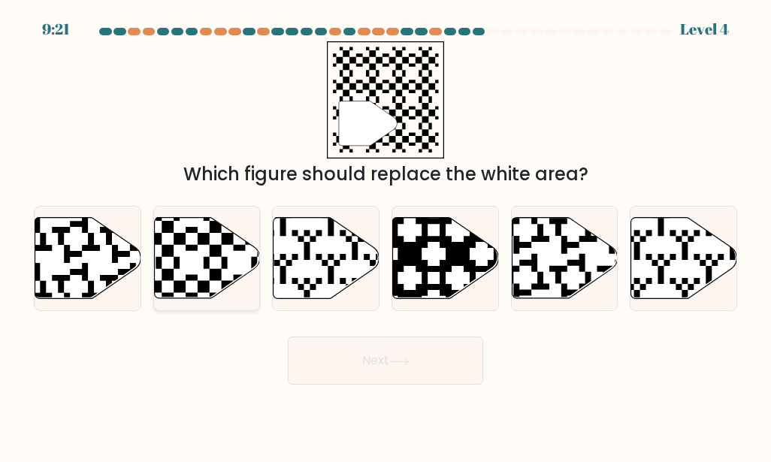
click at [202, 257] on icon at bounding box center [207, 258] width 106 height 81
click at [386, 235] on input "b." at bounding box center [386, 234] width 1 height 4
radio input "true"
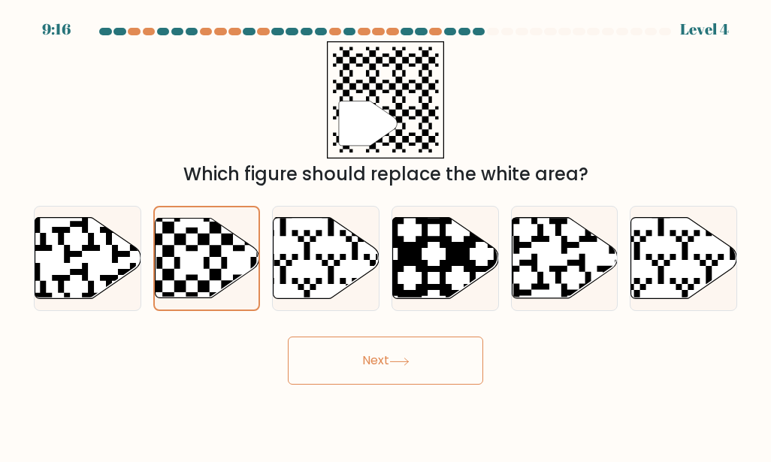
click at [380, 362] on button "Next" at bounding box center [385, 361] width 195 height 48
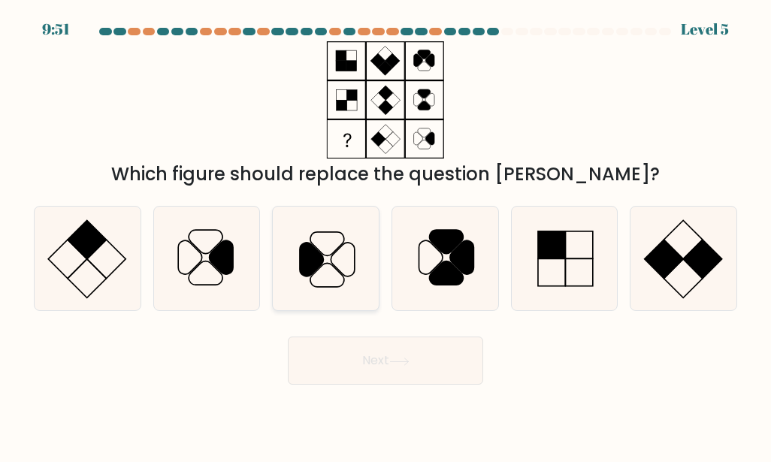
click at [340, 257] on icon at bounding box center [326, 259] width 104 height 104
click at [386, 235] on input "c." at bounding box center [386, 234] width 1 height 4
radio input "true"
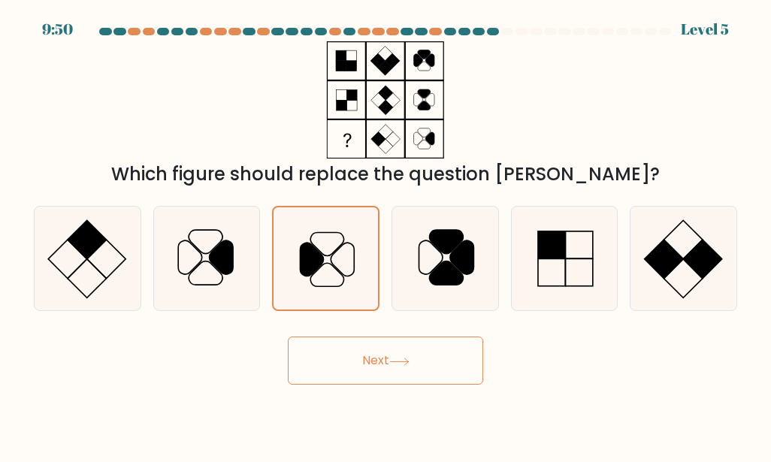
click at [399, 349] on button "Next" at bounding box center [385, 361] width 195 height 48
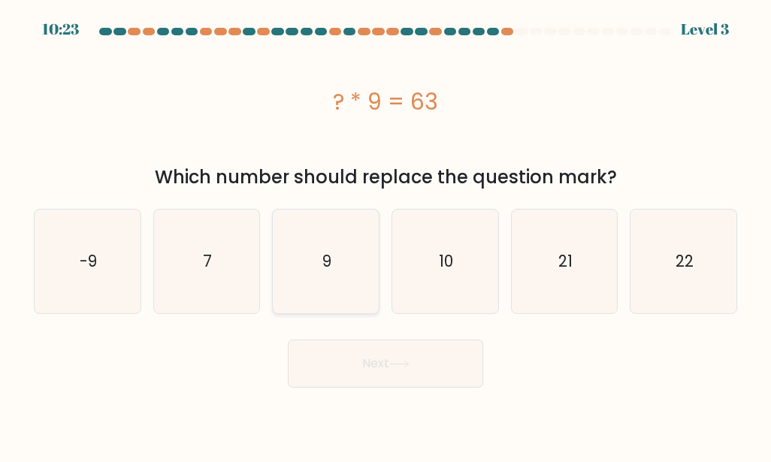
click at [356, 276] on icon "9" at bounding box center [326, 262] width 104 height 104
click at [386, 235] on input "c. 9" at bounding box center [386, 234] width 1 height 4
radio input "true"
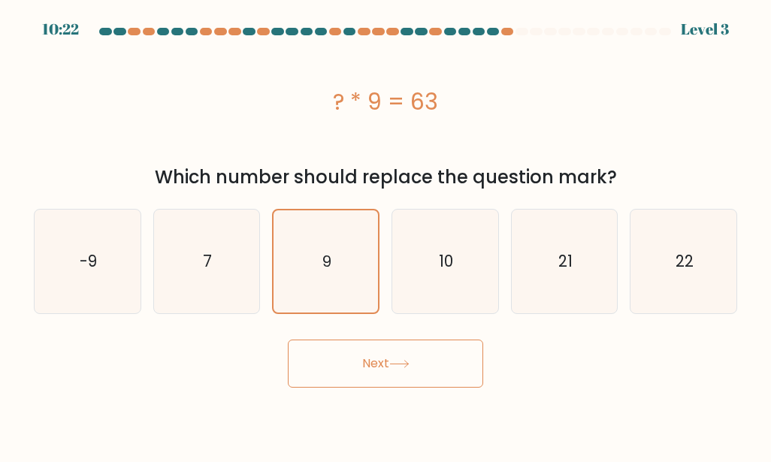
click at [382, 350] on button "Next" at bounding box center [385, 364] width 195 height 48
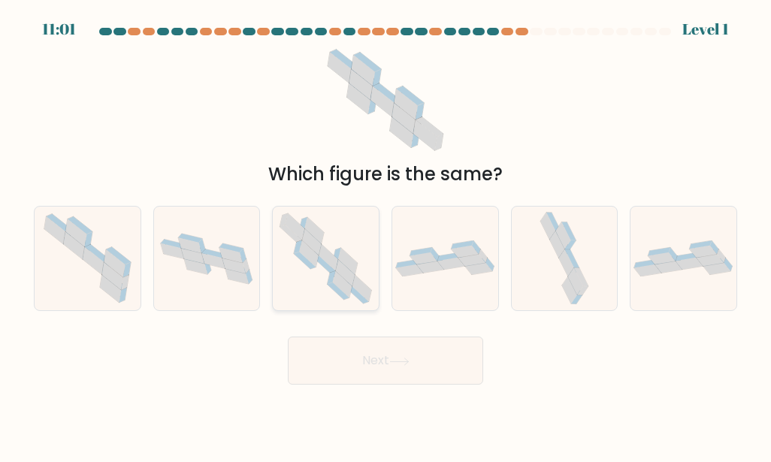
click at [347, 276] on icon at bounding box center [346, 273] width 20 height 26
click at [386, 235] on input "c." at bounding box center [386, 234] width 1 height 4
radio input "true"
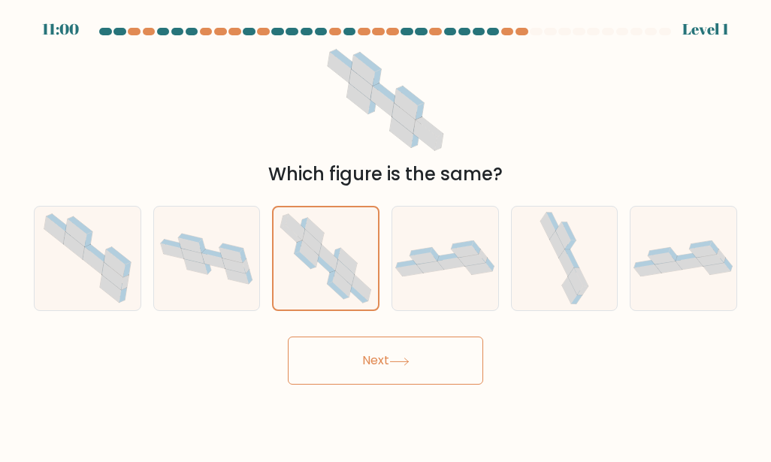
click at [400, 366] on button "Next" at bounding box center [385, 361] width 195 height 48
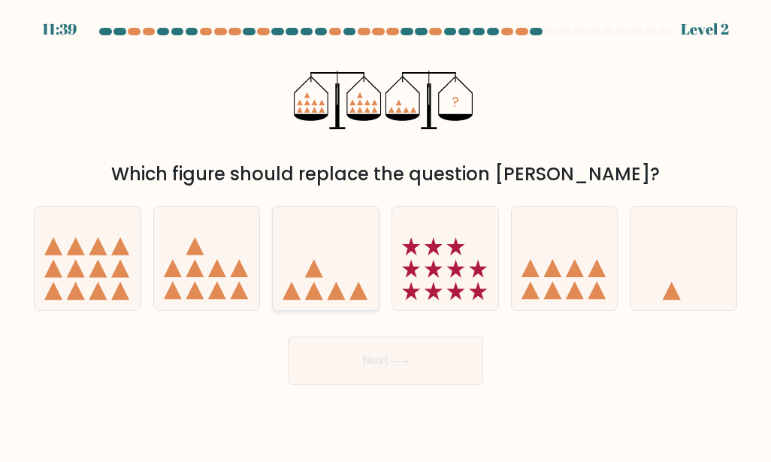
click at [316, 271] on icon at bounding box center [314, 268] width 18 height 18
click at [386, 235] on input "c." at bounding box center [386, 234] width 1 height 4
radio input "true"
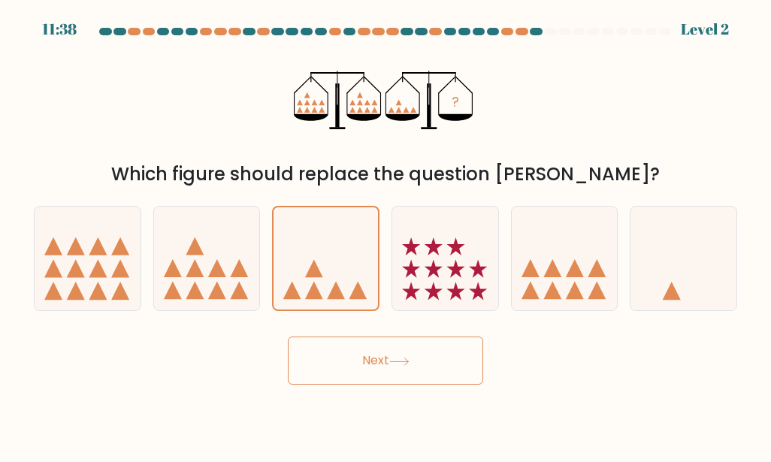
click at [377, 365] on button "Next" at bounding box center [385, 361] width 195 height 48
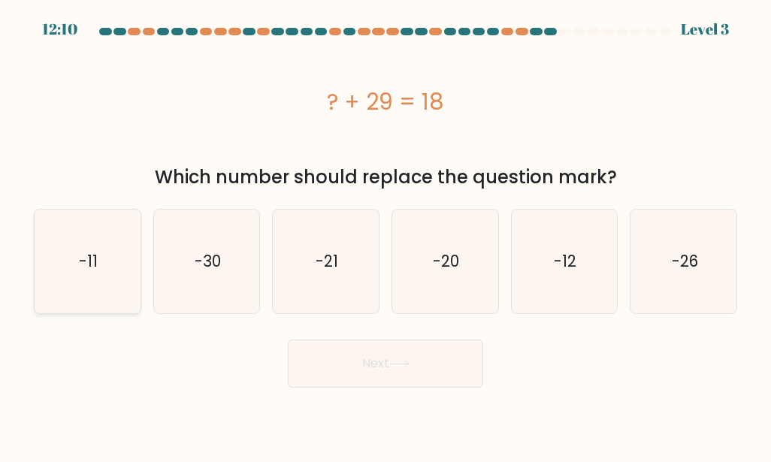
click at [90, 271] on text "-11" at bounding box center [88, 261] width 19 height 22
click at [386, 235] on input "a. -11" at bounding box center [386, 234] width 1 height 4
radio input "true"
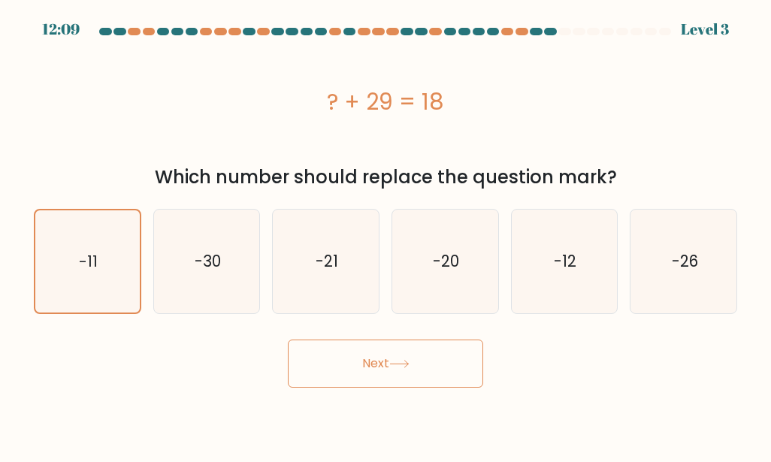
click at [409, 353] on button "Next" at bounding box center [385, 364] width 195 height 48
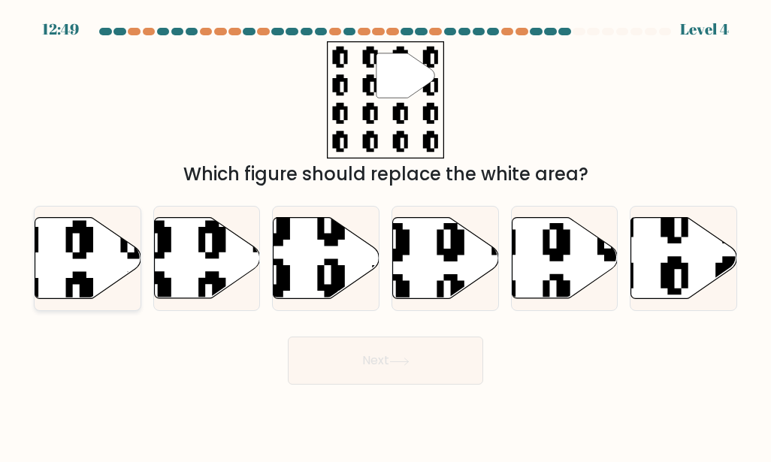
click at [114, 266] on icon at bounding box center [88, 258] width 106 height 81
click at [386, 235] on input "a." at bounding box center [386, 234] width 1 height 4
radio input "true"
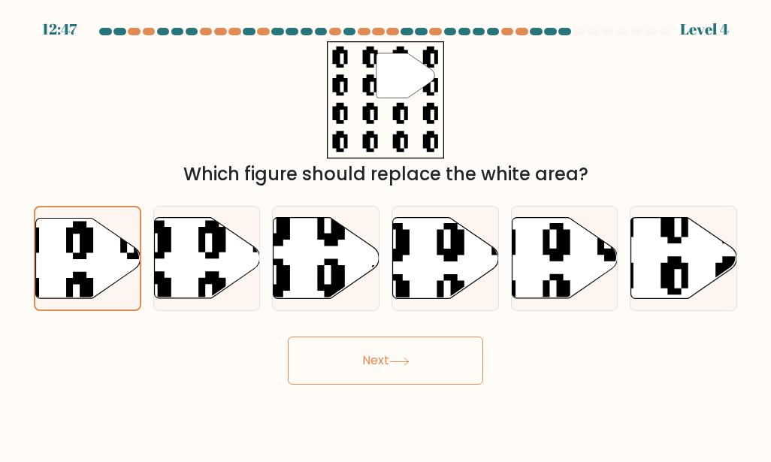
click at [378, 359] on button "Next" at bounding box center [385, 361] width 195 height 48
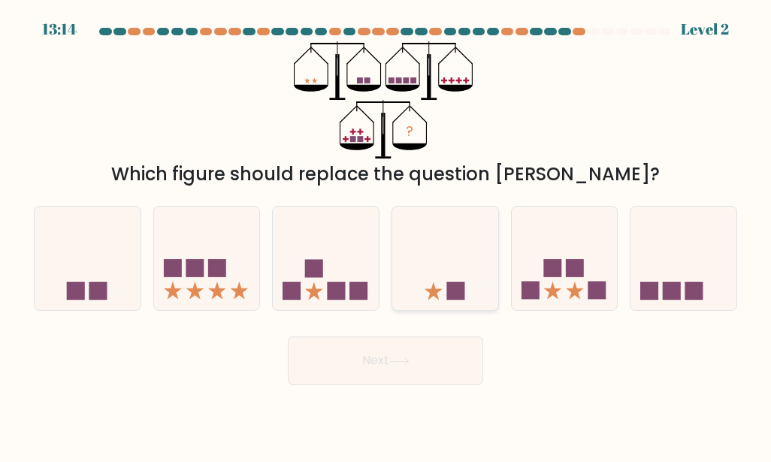
click at [438, 281] on icon at bounding box center [445, 259] width 106 height 88
click at [386, 235] on input "d." at bounding box center [386, 234] width 1 height 4
radio input "true"
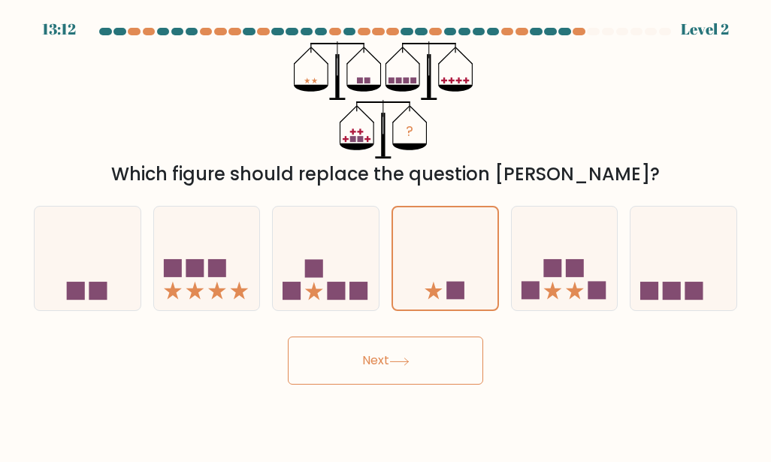
click at [402, 364] on icon at bounding box center [399, 362] width 20 height 8
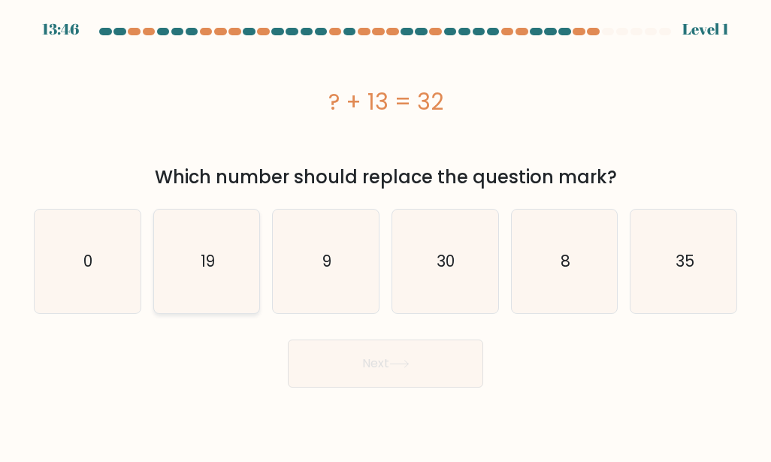
click at [220, 277] on icon "19" at bounding box center [207, 262] width 104 height 104
click at [386, 235] on input "b. 19" at bounding box center [386, 234] width 1 height 4
radio input "true"
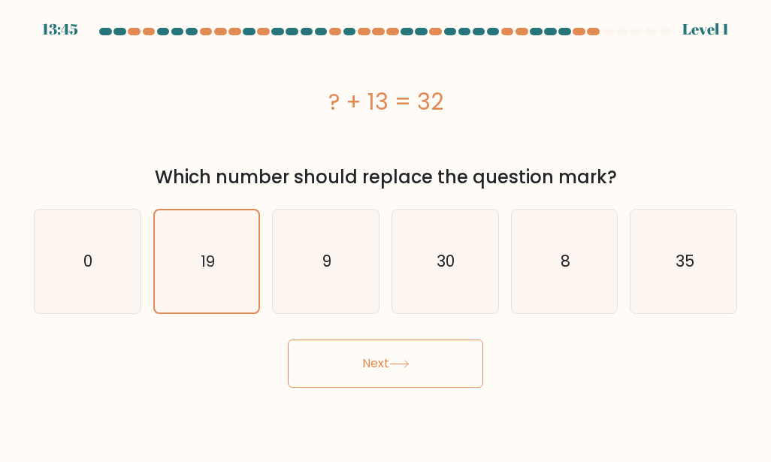
click at [368, 353] on button "Next" at bounding box center [385, 364] width 195 height 48
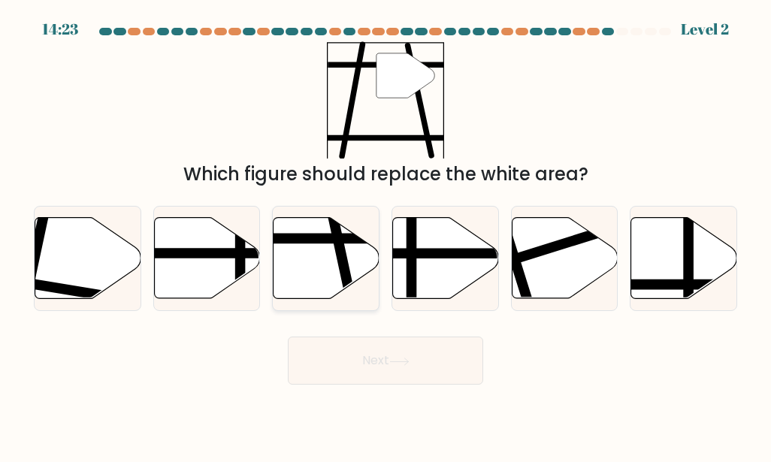
click at [316, 271] on icon at bounding box center [327, 258] width 106 height 81
click at [386, 235] on input "c." at bounding box center [386, 234] width 1 height 4
radio input "true"
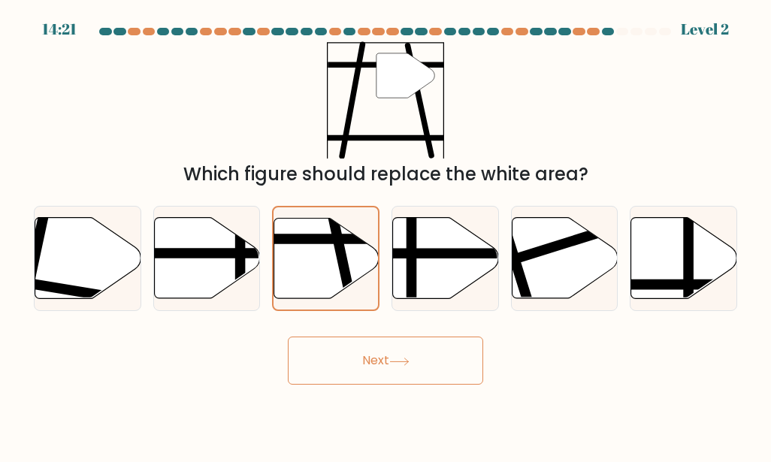
click at [405, 359] on icon at bounding box center [399, 362] width 20 height 8
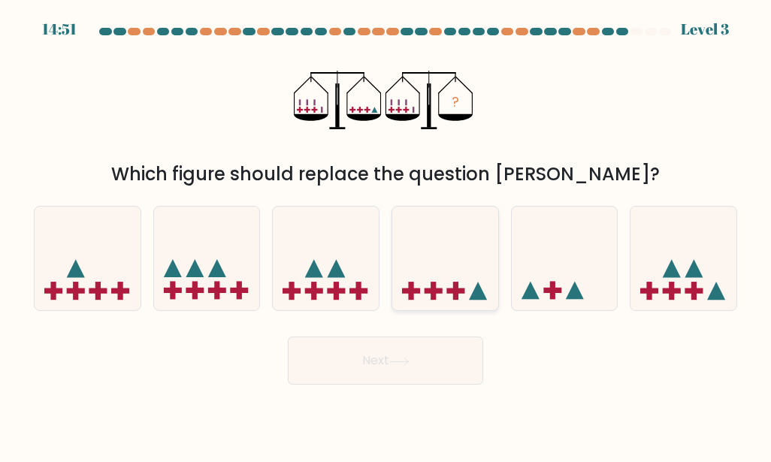
click at [451, 293] on rect at bounding box center [456, 290] width 18 height 5
click at [386, 235] on input "d." at bounding box center [386, 234] width 1 height 4
radio input "true"
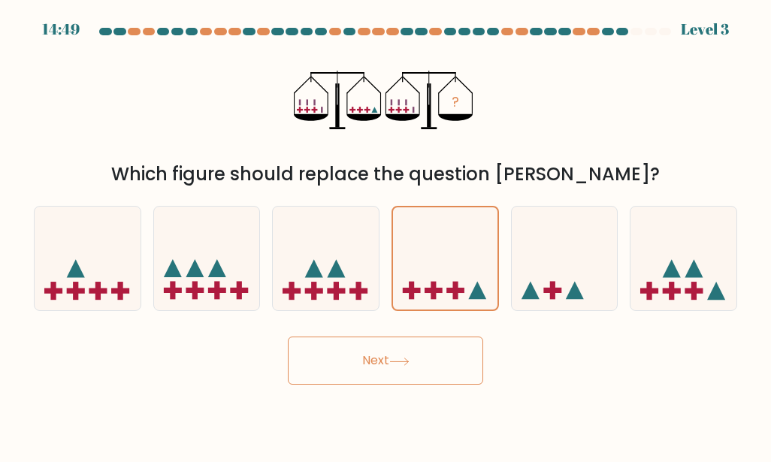
click at [428, 357] on button "Next" at bounding box center [385, 361] width 195 height 48
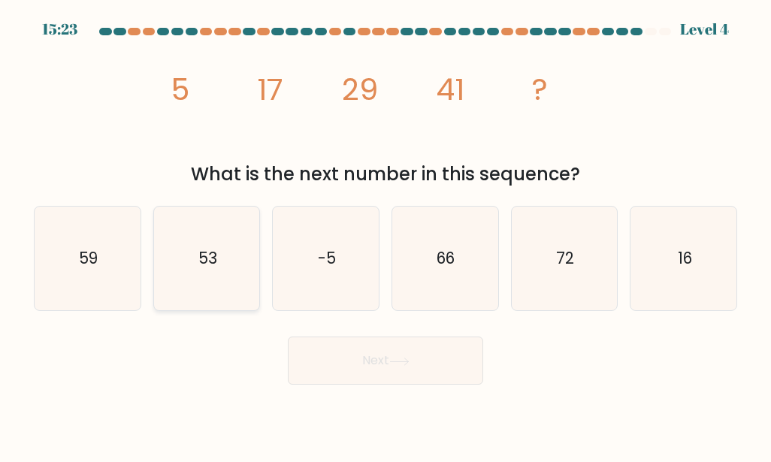
click at [217, 277] on icon "53" at bounding box center [207, 259] width 104 height 104
click at [386, 235] on input "b. 53" at bounding box center [386, 234] width 1 height 4
radio input "true"
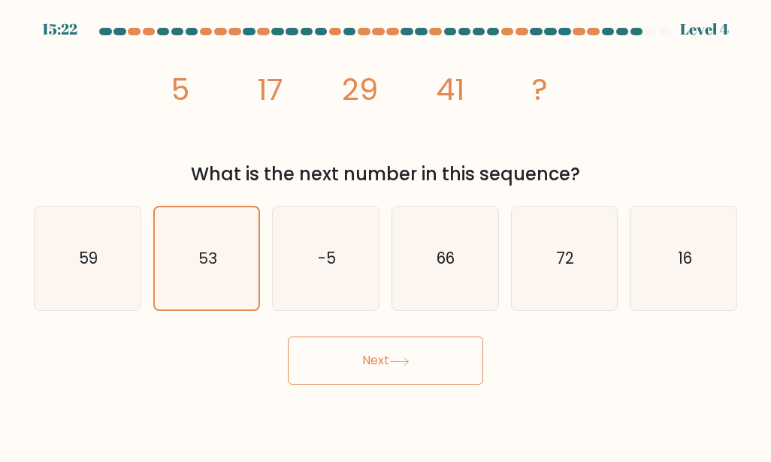
click at [336, 362] on button "Next" at bounding box center [385, 361] width 195 height 48
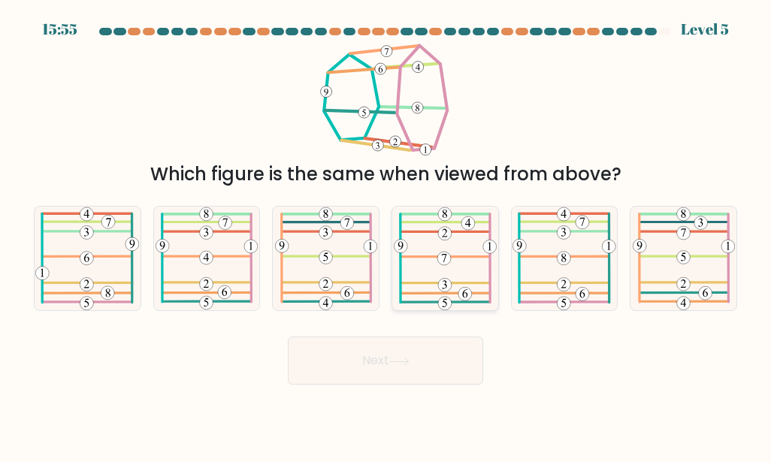
click at [444, 261] on icon at bounding box center [443, 258] width 5 height 8
click at [386, 235] on input "d." at bounding box center [386, 234] width 1 height 4
radio input "true"
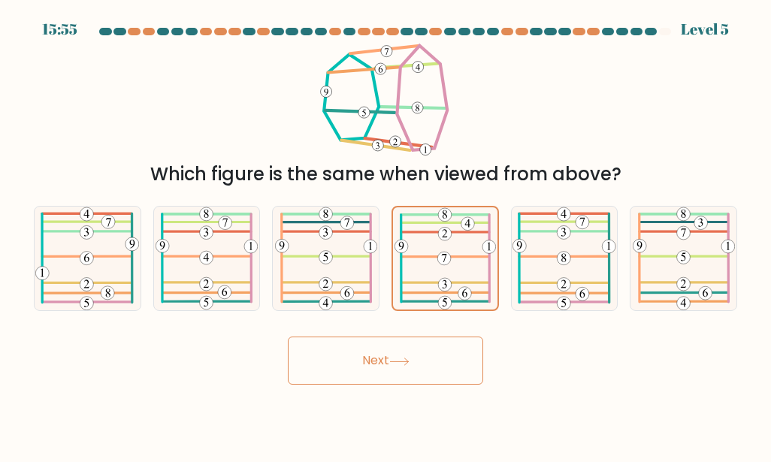
click at [412, 371] on button "Next" at bounding box center [385, 361] width 195 height 48
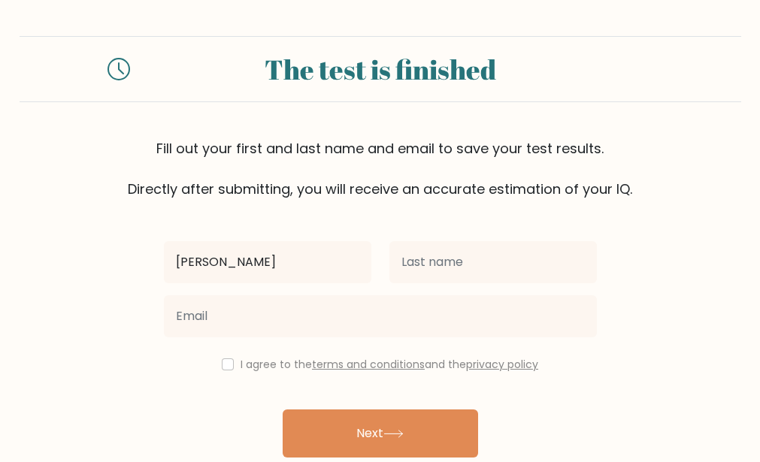
type input "Godwin"
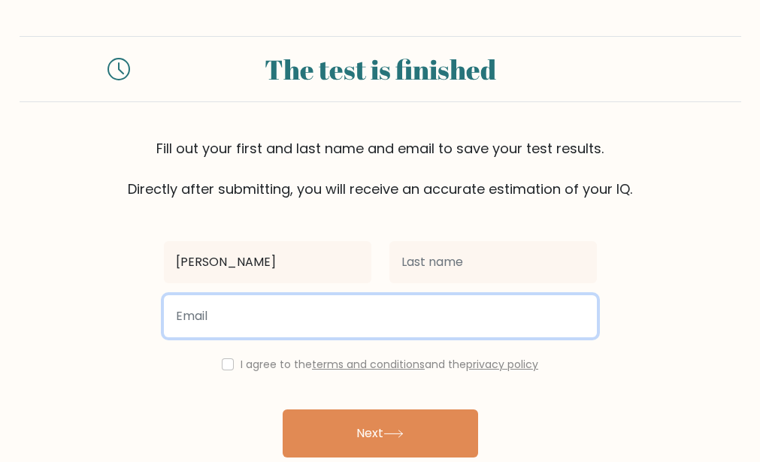
click at [269, 314] on input "email" at bounding box center [380, 316] width 433 height 42
type input "onivehugodwin2@gmail.com"
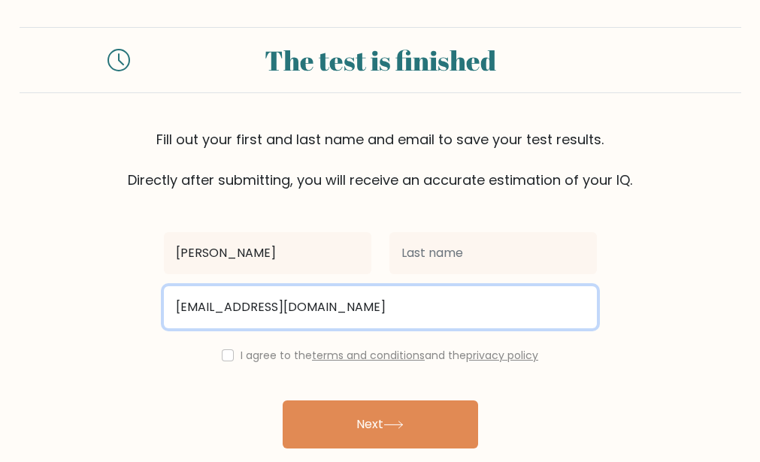
scroll to position [65, 0]
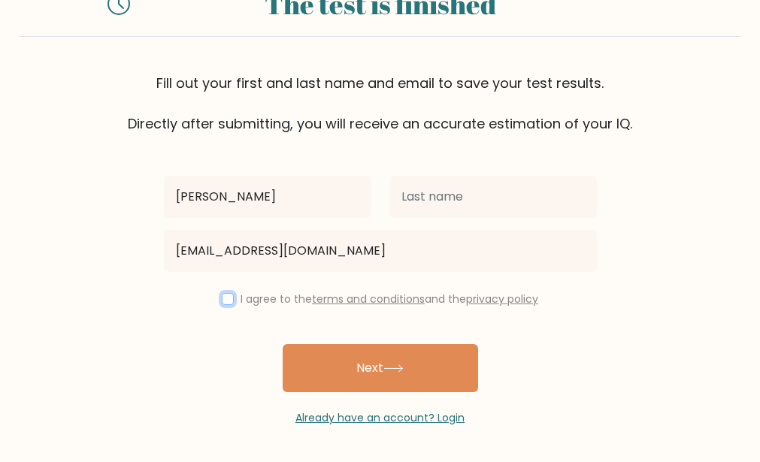
click at [222, 295] on input "checkbox" at bounding box center [228, 299] width 12 height 12
checkbox input "true"
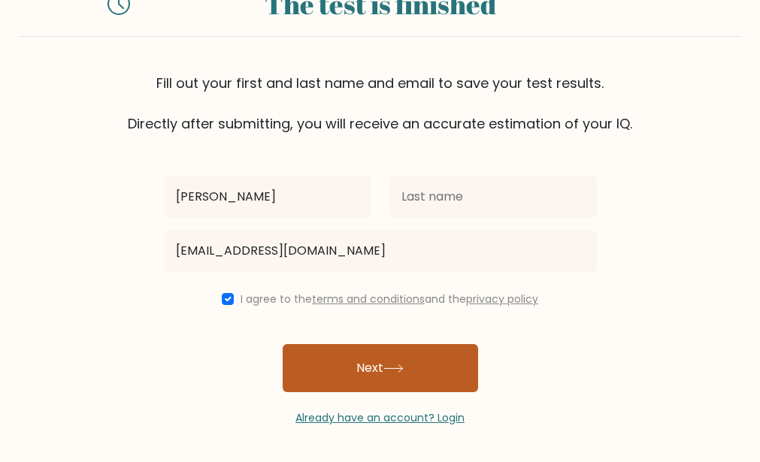
click at [362, 377] on button "Next" at bounding box center [380, 368] width 195 height 48
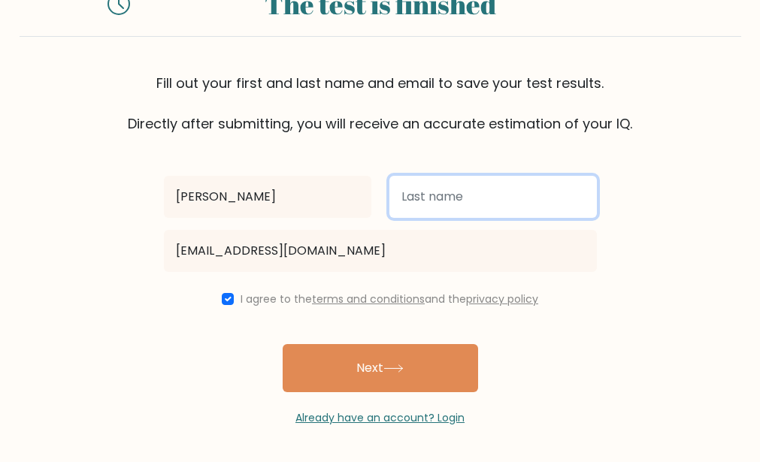
drag, startPoint x: 429, startPoint y: 190, endPoint x: 434, endPoint y: 212, distance: 22.3
click at [429, 190] on input "text" at bounding box center [492, 197] width 207 height 42
type input "Onimisi"
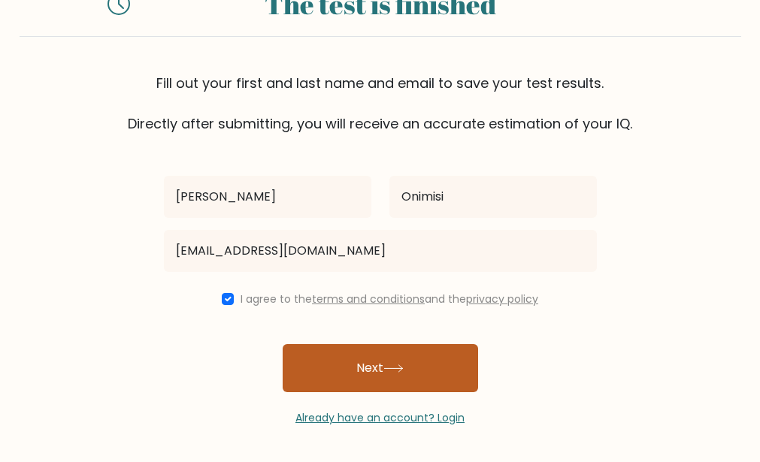
click at [411, 375] on button "Next" at bounding box center [380, 368] width 195 height 48
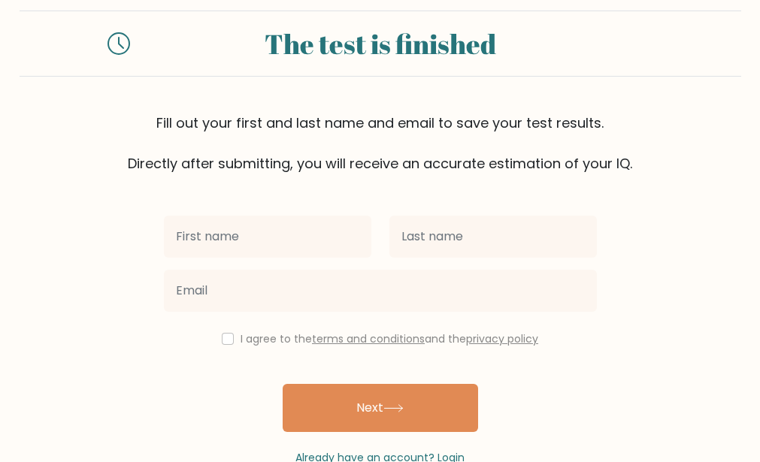
scroll to position [34, 0]
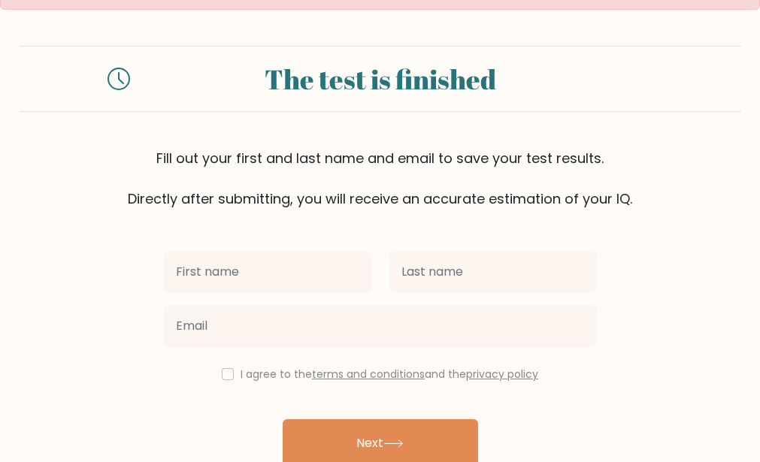
click at [223, 281] on input "text" at bounding box center [267, 272] width 207 height 42
type input "[PERSON_NAME]"
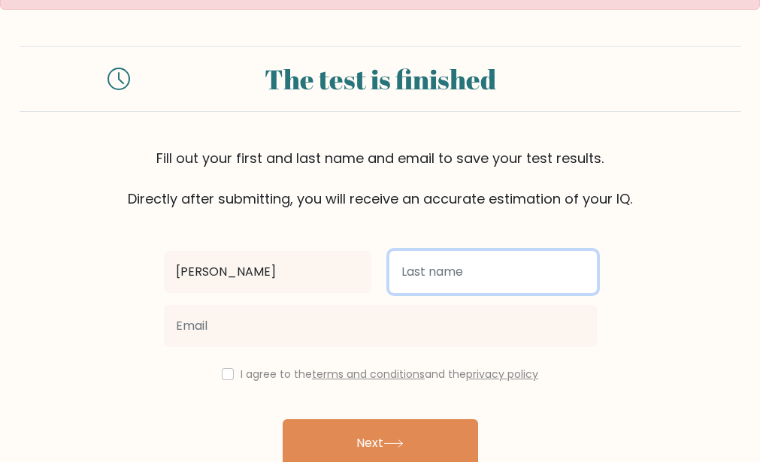
type input "Onimisi"
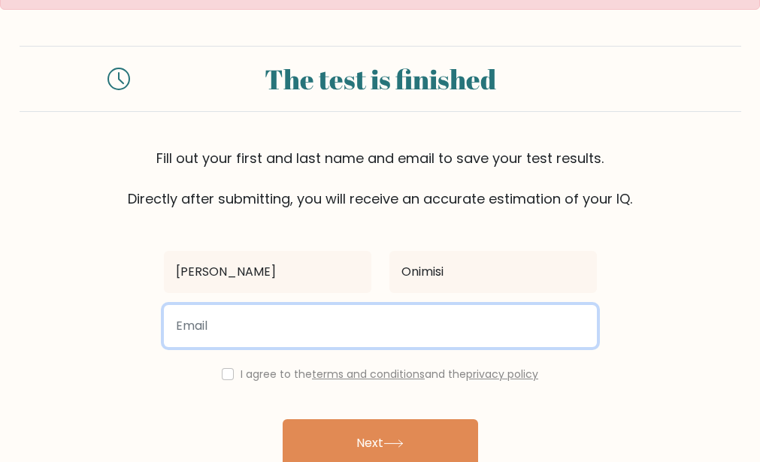
type input "[EMAIL_ADDRESS][DOMAIN_NAME]"
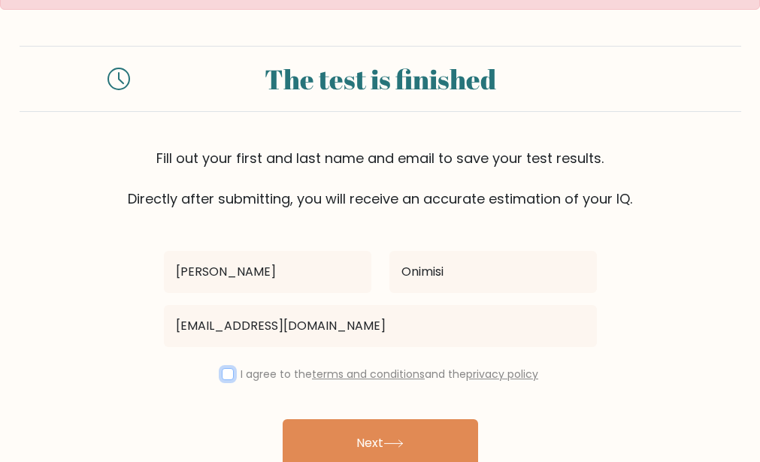
click at [223, 374] on input "checkbox" at bounding box center [228, 374] width 12 height 12
checkbox input "true"
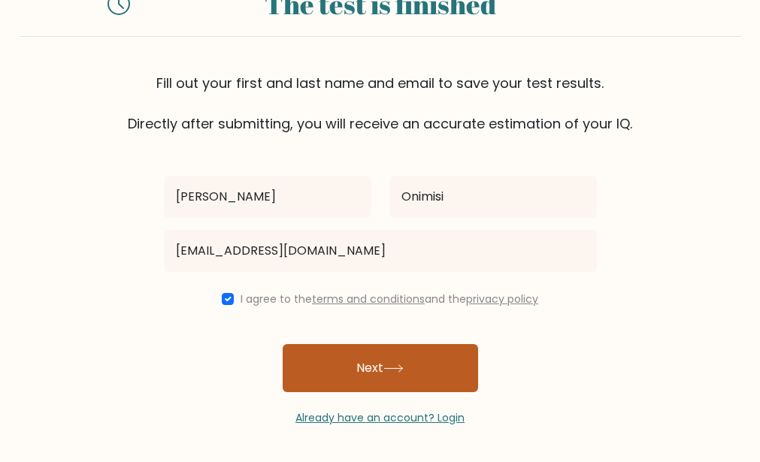
click at [370, 376] on button "Next" at bounding box center [380, 368] width 195 height 48
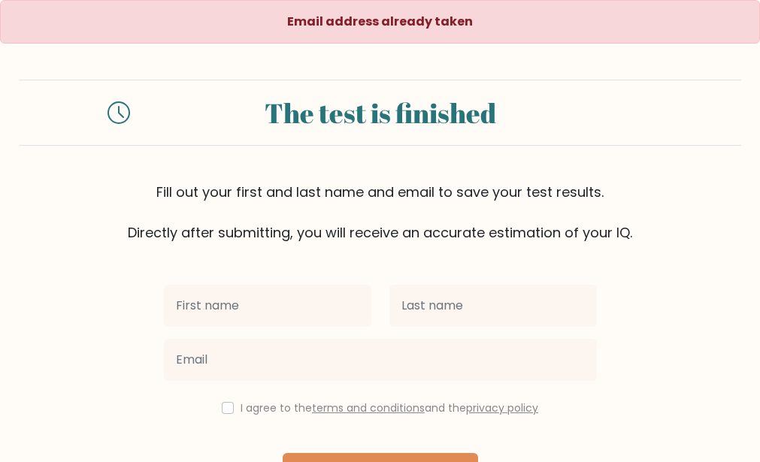
click at [211, 314] on input "text" at bounding box center [267, 306] width 207 height 42
type input "[PERSON_NAME]"
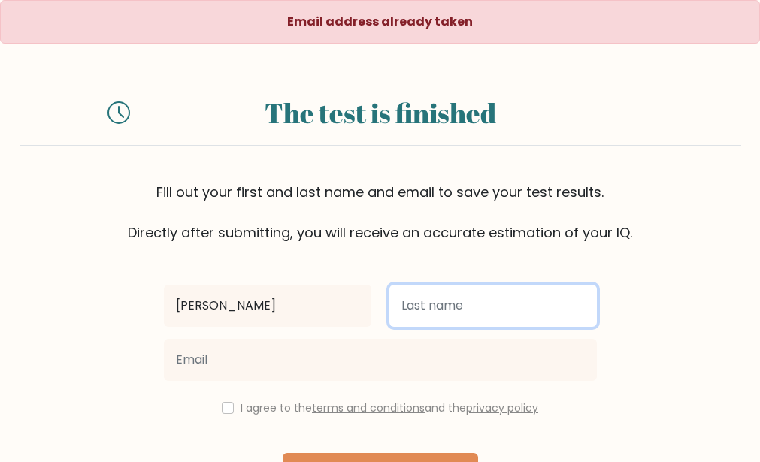
type input "Onimisi"
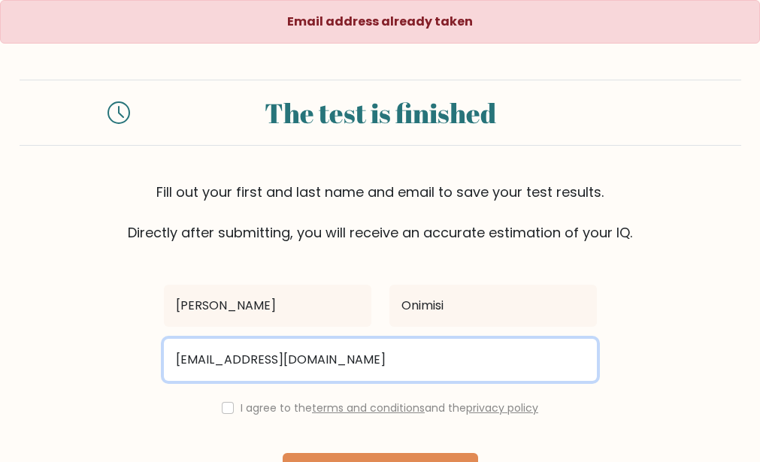
click at [271, 363] on input "[EMAIL_ADDRESS][DOMAIN_NAME]" at bounding box center [380, 360] width 433 height 42
click at [382, 365] on input "[EMAIL_ADDRESS][DOMAIN_NAME]" at bounding box center [380, 360] width 433 height 42
type input "o"
click at [209, 364] on input "email" at bounding box center [380, 360] width 433 height 42
type input "[EMAIL_ADDRESS][DOMAIN_NAME]"
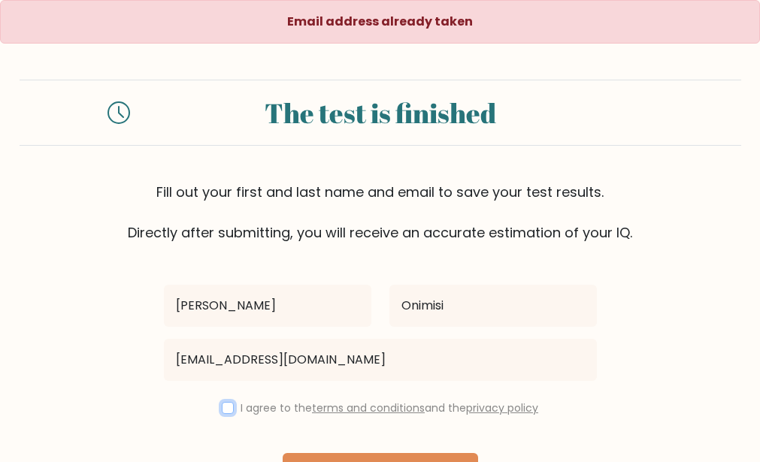
click at [222, 407] on input "checkbox" at bounding box center [228, 408] width 12 height 12
checkbox input "true"
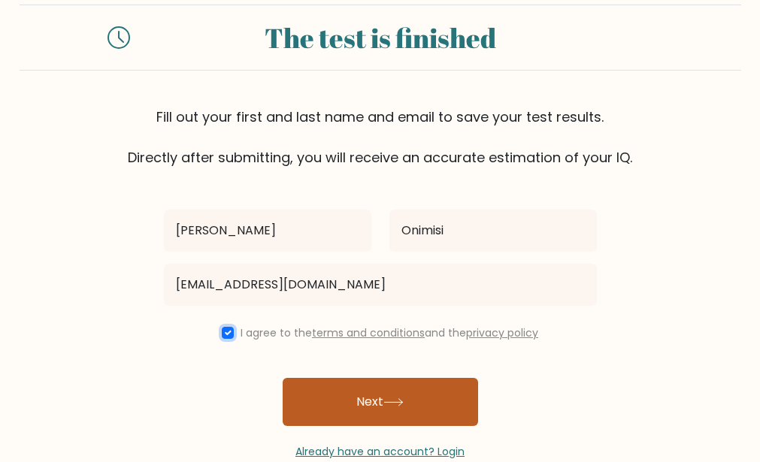
scroll to position [109, 0]
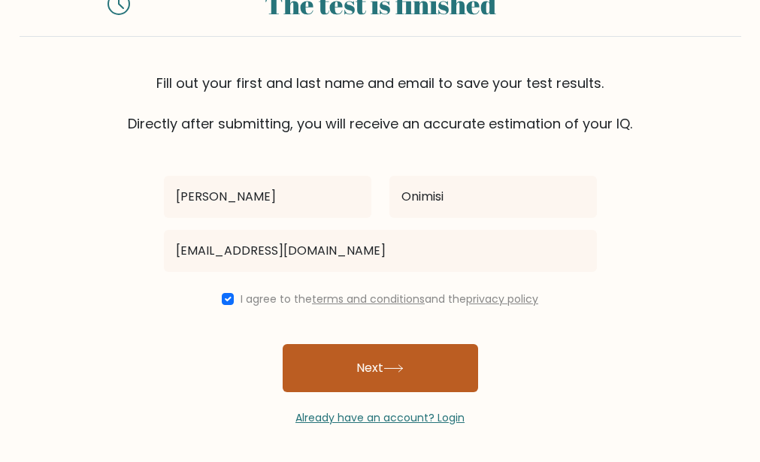
click at [372, 368] on button "Next" at bounding box center [380, 368] width 195 height 48
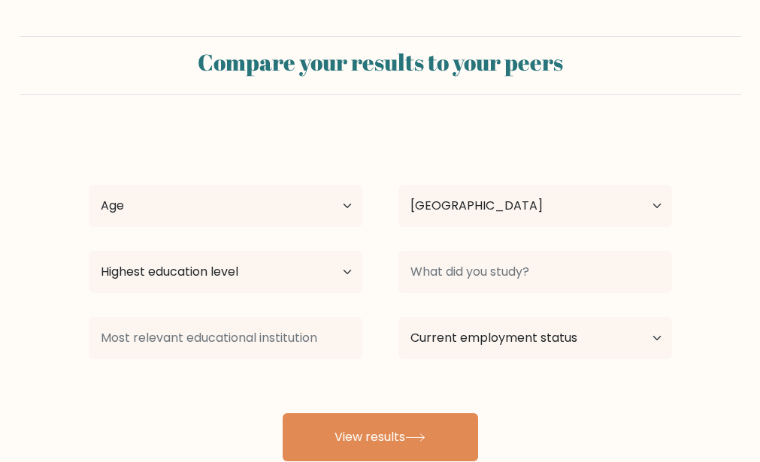
select select "NG"
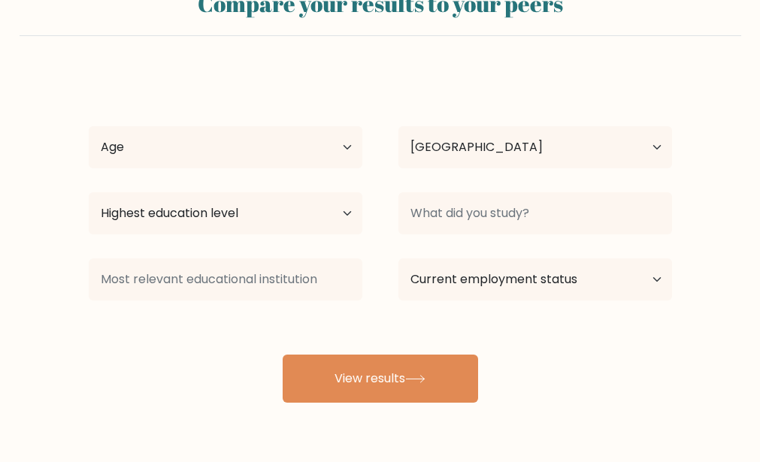
scroll to position [75, 0]
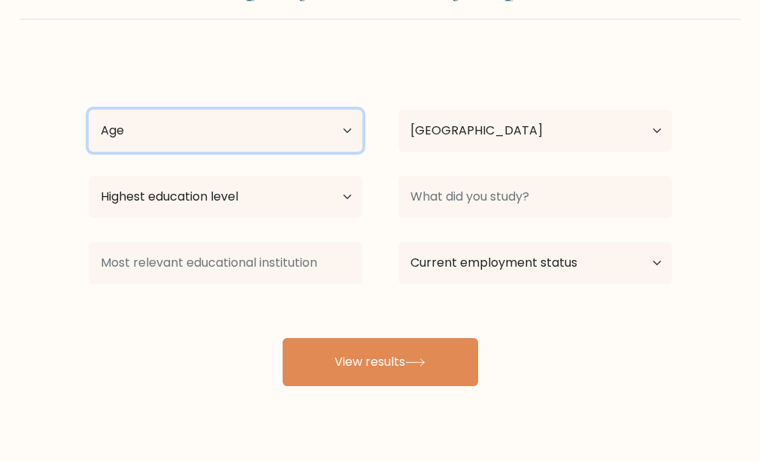
click at [347, 130] on select "Age Under [DEMOGRAPHIC_DATA] [DEMOGRAPHIC_DATA] [DEMOGRAPHIC_DATA] [DEMOGRAPHIC…" at bounding box center [226, 131] width 274 height 42
select select "25_34"
click at [89, 110] on select "Age Under 18 years old 18-24 years old 25-34 years old 35-44 years old 45-54 ye…" at bounding box center [226, 131] width 274 height 42
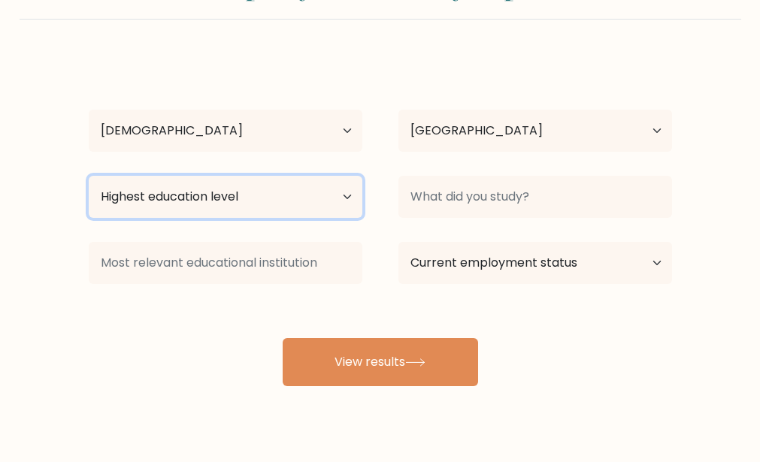
click at [347, 197] on select "Highest education level No schooling Primary Lower Secondary Upper Secondary Oc…" at bounding box center [226, 197] width 274 height 42
select select "bachelors_degree"
click at [89, 176] on select "Highest education level No schooling Primary Lower Secondary Upper Secondary Oc…" at bounding box center [226, 197] width 274 height 42
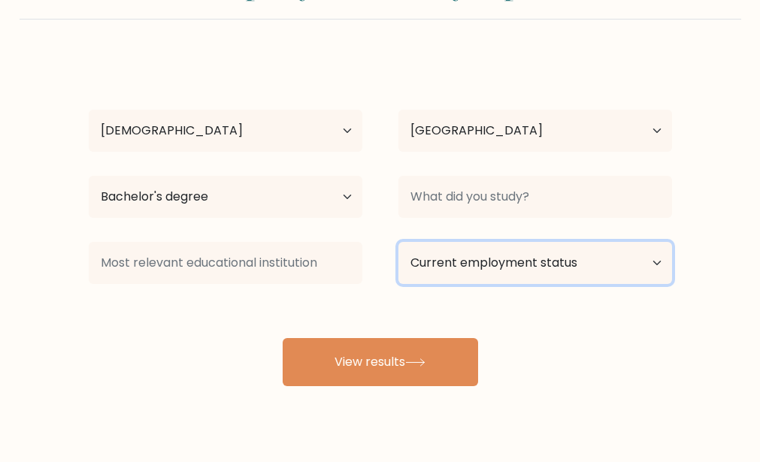
click at [655, 261] on select "Current employment status Employed Student Retired Other / prefer not to answer" at bounding box center [535, 263] width 274 height 42
select select "other"
click at [398, 242] on select "Current employment status Employed Student Retired Other / prefer not to answer" at bounding box center [535, 263] width 274 height 42
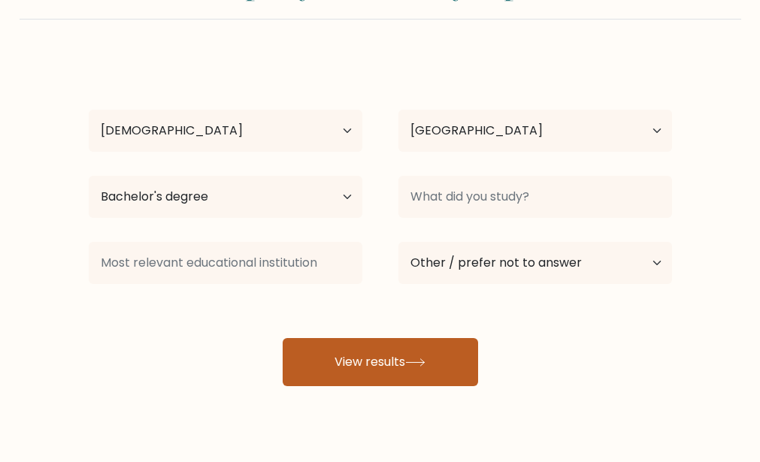
click at [404, 370] on button "View results" at bounding box center [380, 362] width 195 height 48
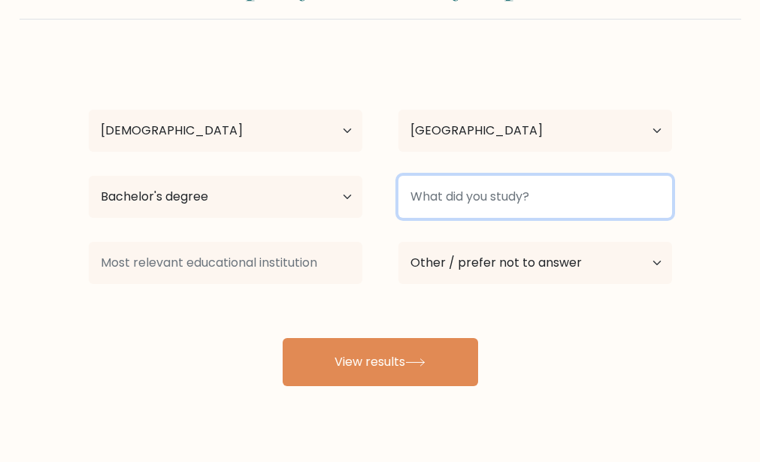
type input "b"
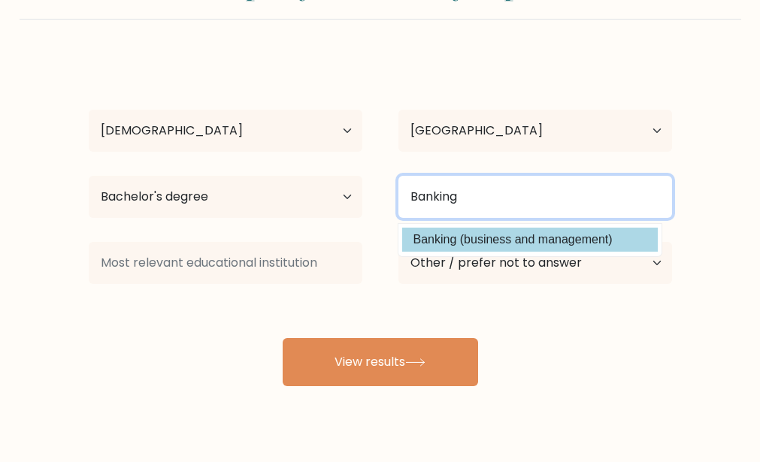
type input "Banking"
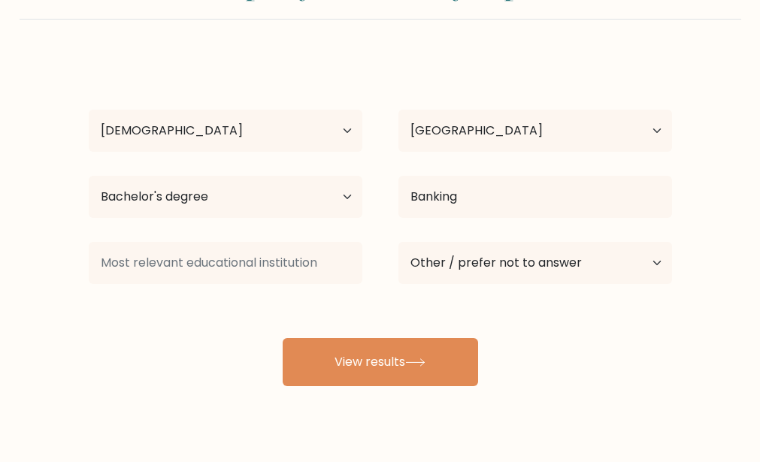
click at [516, 241] on div "Godwin Onimisi Age Under 18 years old 18-24 years old 25-34 years old 35-44 yea…" at bounding box center [380, 221] width 601 height 331
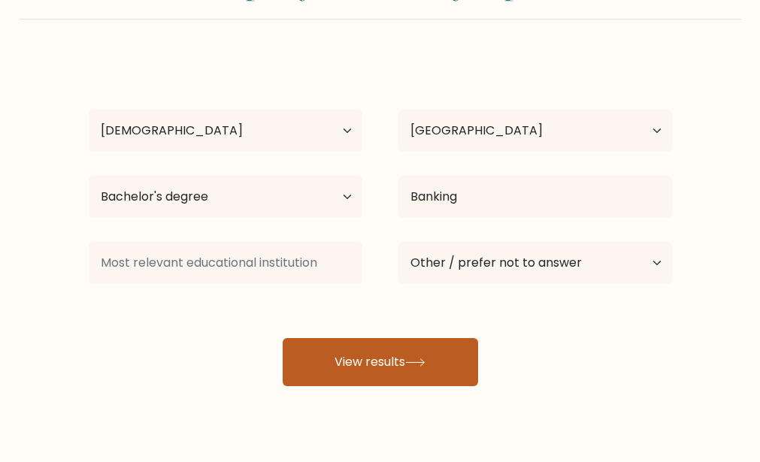
click at [414, 347] on button "View results" at bounding box center [380, 362] width 195 height 48
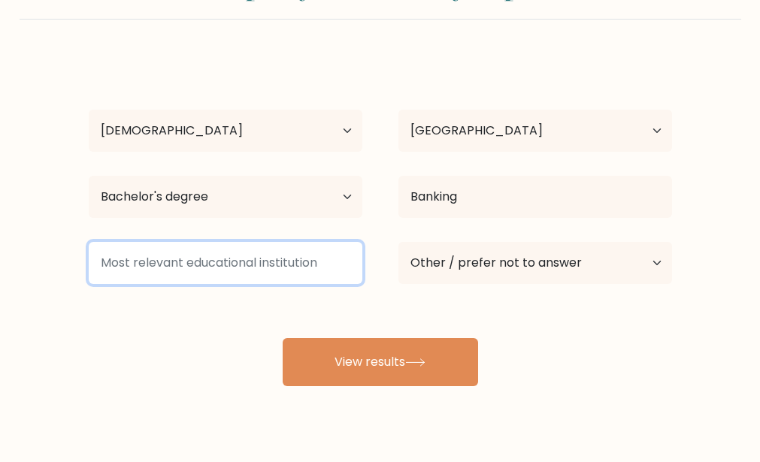
click at [154, 267] on input at bounding box center [226, 263] width 274 height 42
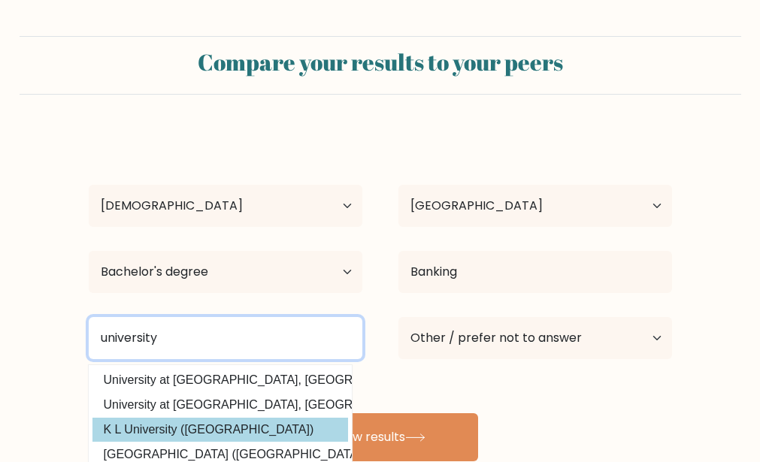
scroll to position [147, 0]
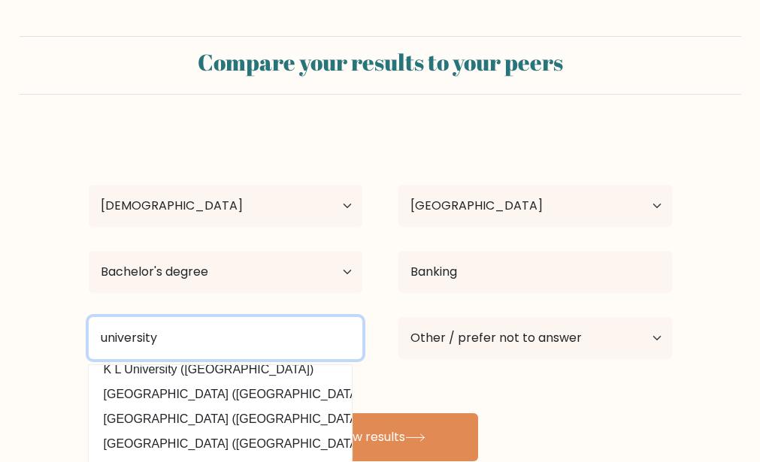
click at [199, 335] on input "university" at bounding box center [226, 338] width 274 height 42
type input "university"
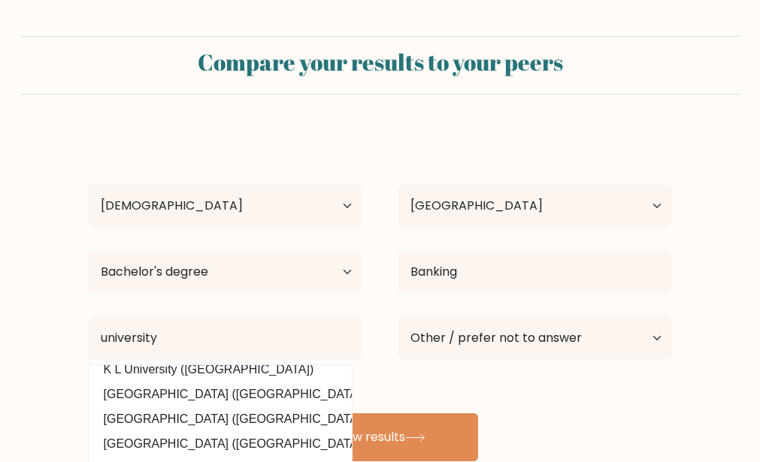
click at [598, 437] on div "Godwin Onimisi Age Under 18 years old 18-24 years old 25-34 years old 35-44 yea…" at bounding box center [380, 296] width 601 height 331
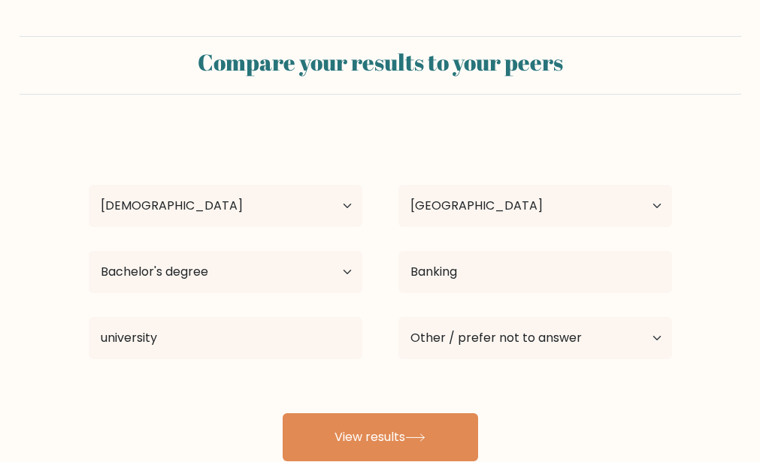
scroll to position [107, 0]
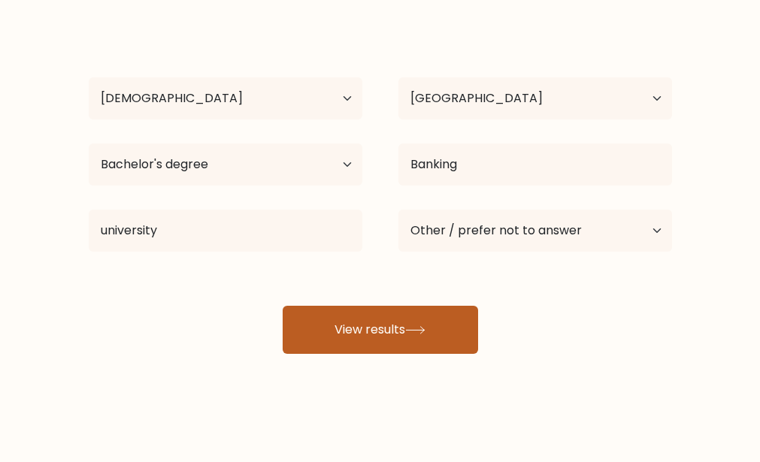
click at [435, 325] on button "View results" at bounding box center [380, 330] width 195 height 48
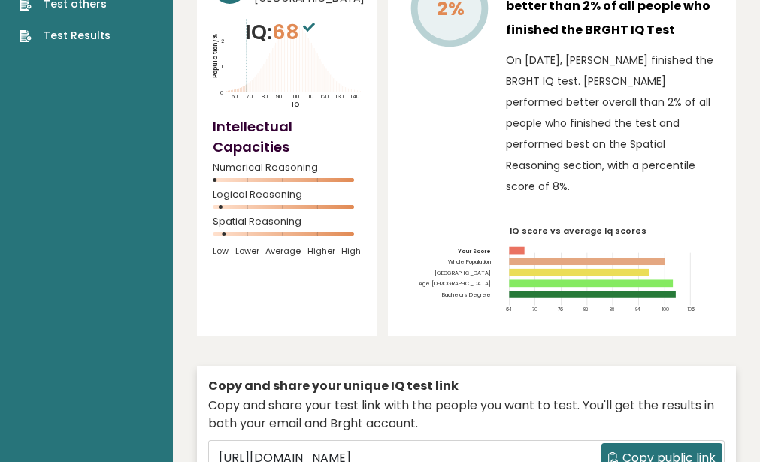
scroll to position [75, 0]
